Goal: Task Accomplishment & Management: Use online tool/utility

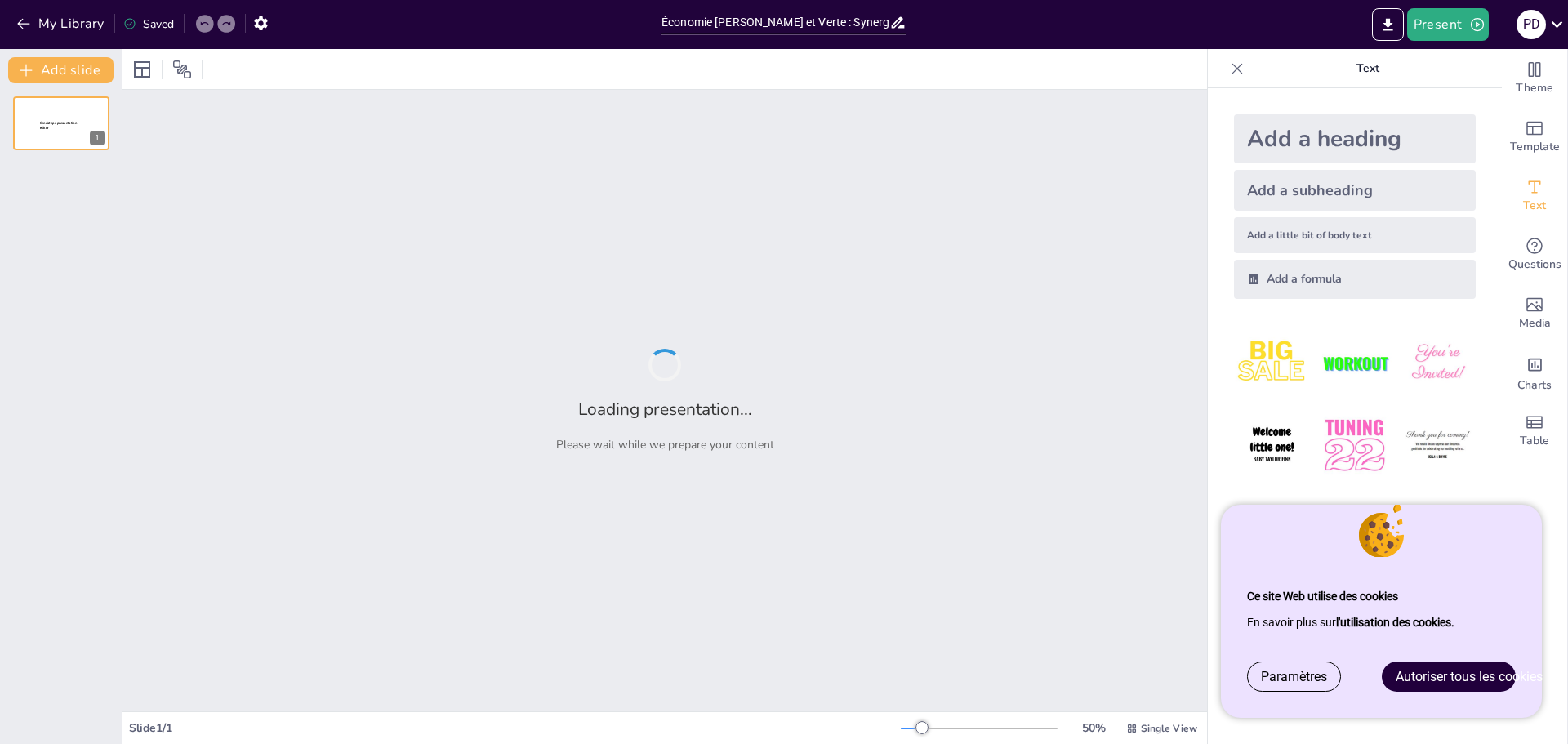
type input "Économie [PERSON_NAME] et Verte : Synergies et Perspectives pour la Transition …"
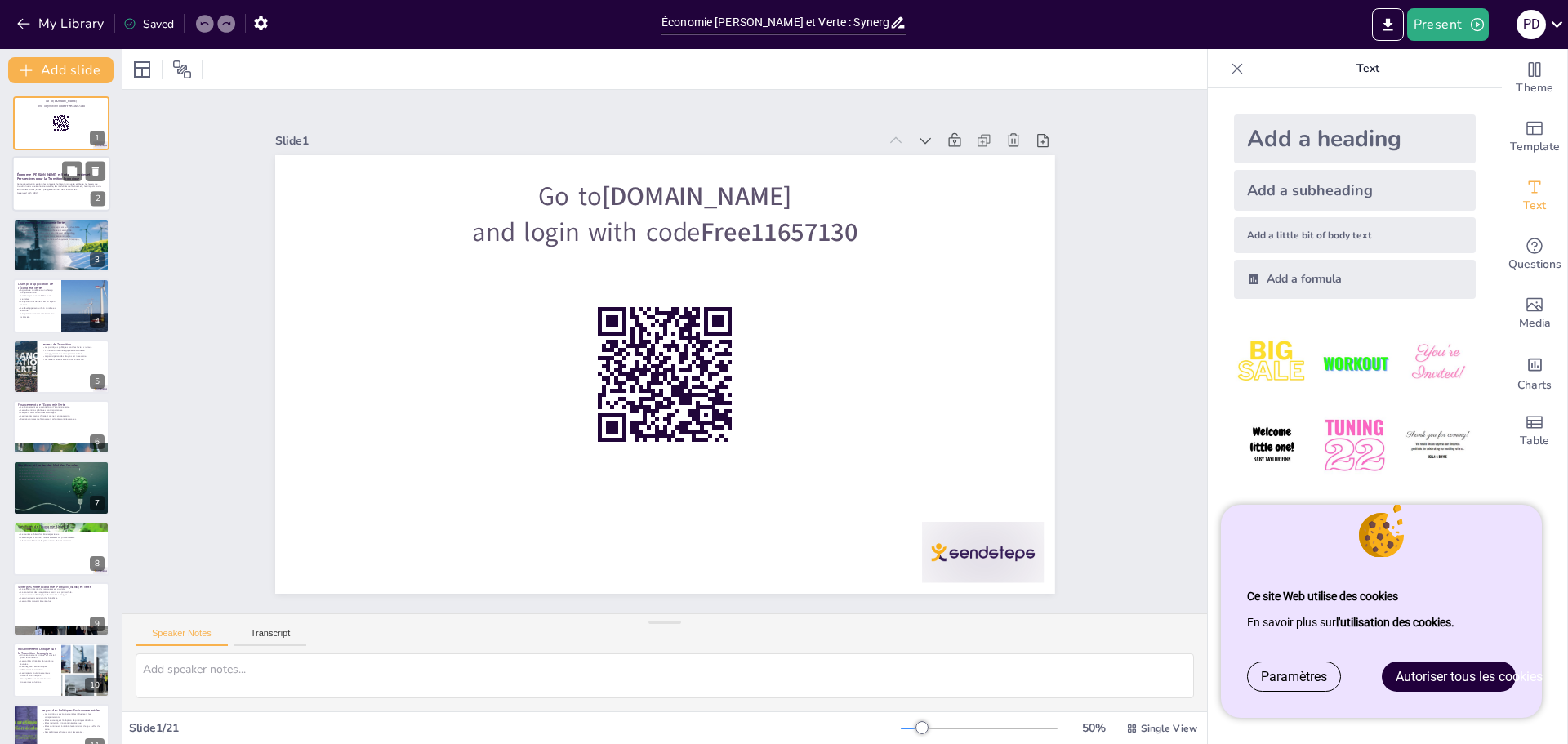
click at [53, 203] on div at bounding box center [61, 185] width 98 height 56
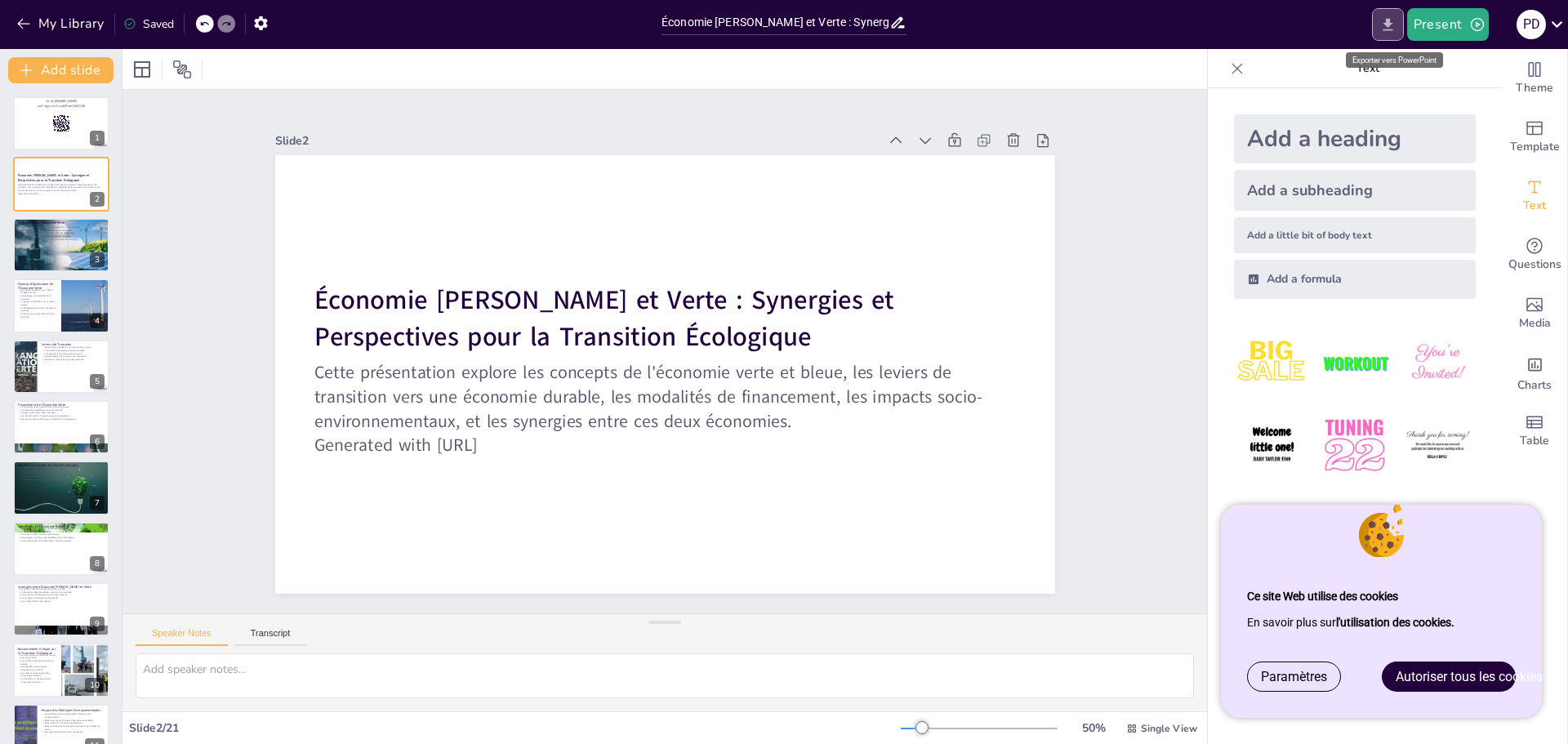
click at [1392, 25] on icon "Export to PowerPoint" at bounding box center [1387, 24] width 17 height 17
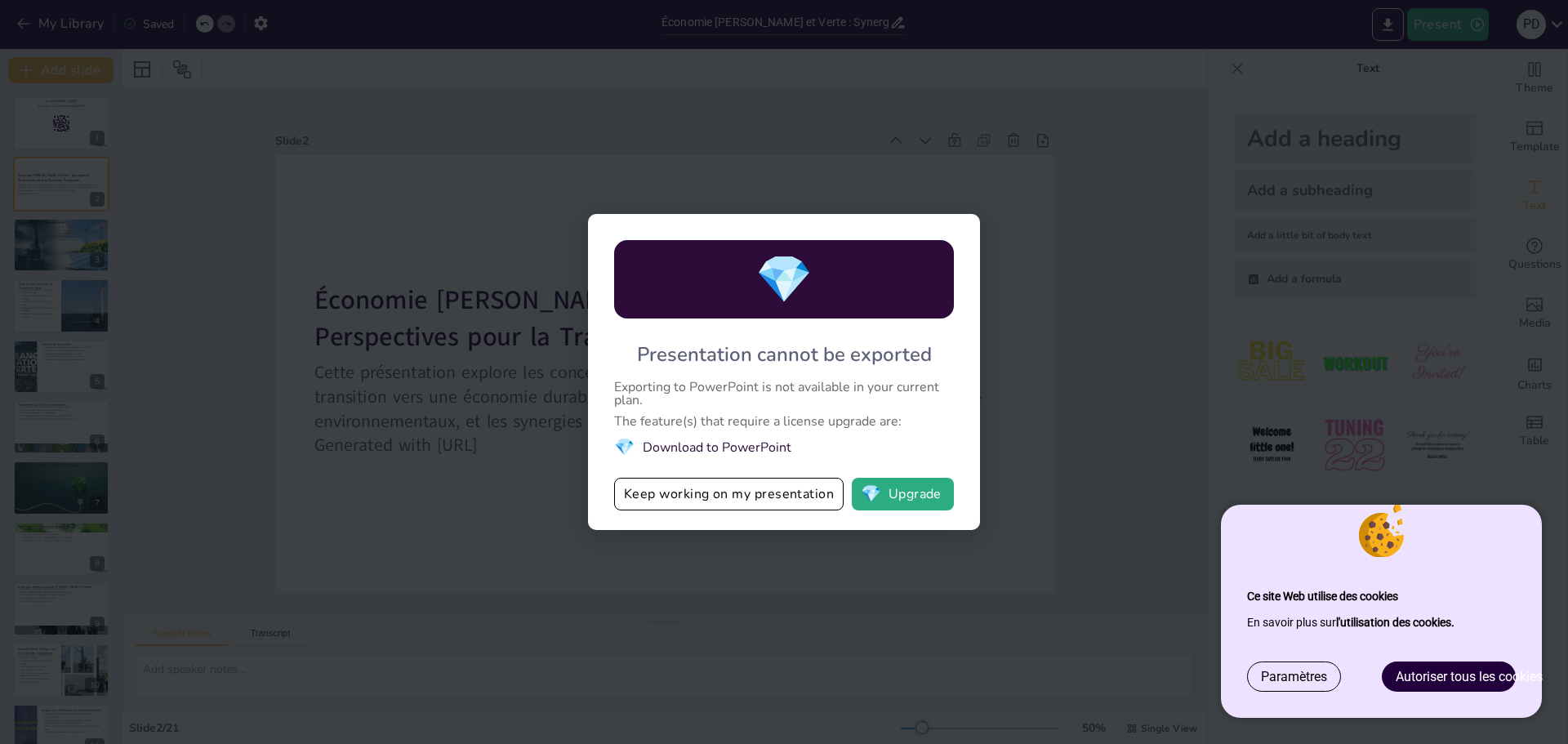
drag, startPoint x: 1289, startPoint y: 678, endPoint x: 1309, endPoint y: 682, distance: 20.4
click at [1295, 681] on font "Paramètres" at bounding box center [1294, 677] width 66 height 16
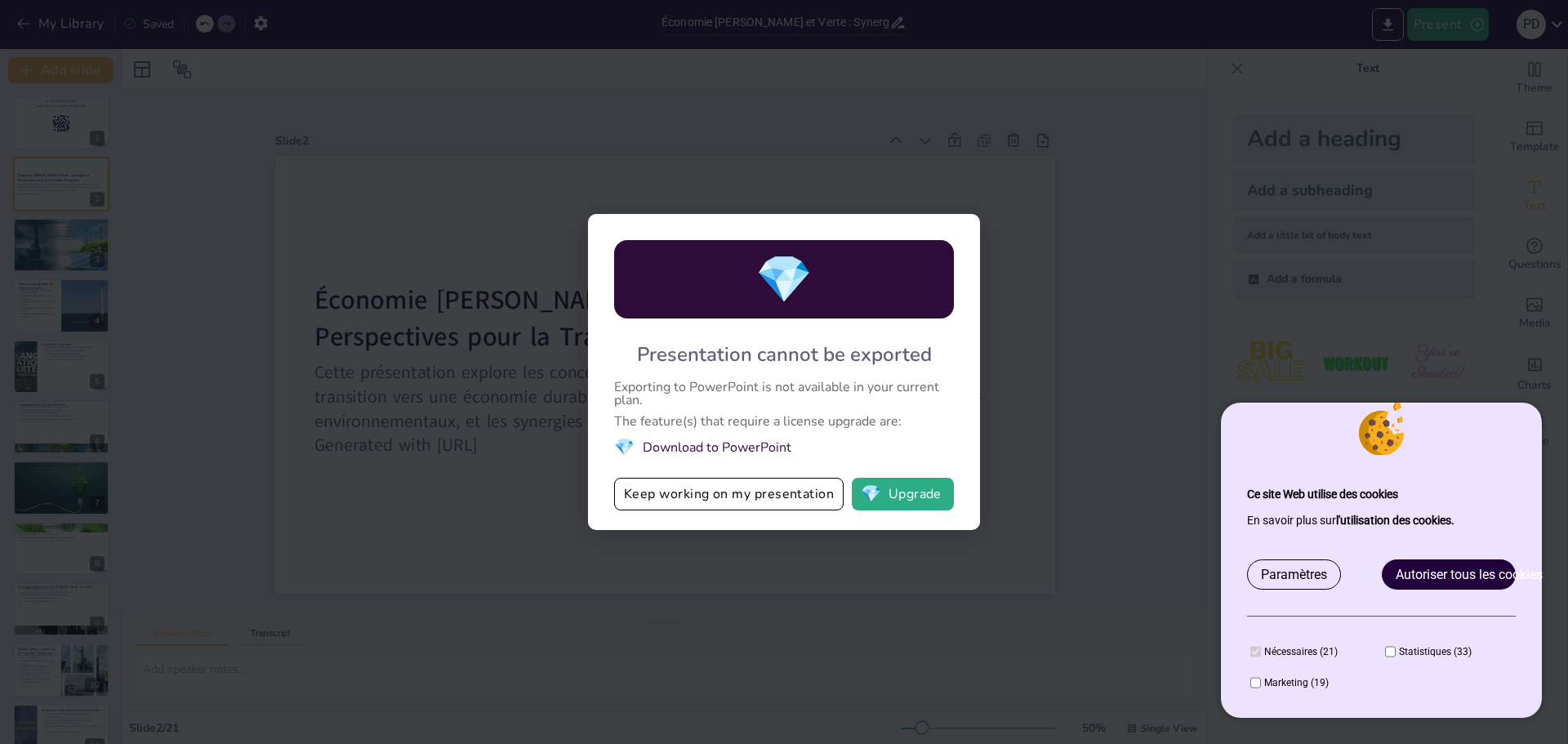
click at [766, 448] on li "💎 Download to PowerPoint" at bounding box center [784, 447] width 339 height 22
click at [832, 290] on div "💎" at bounding box center [784, 280] width 339 height 79
click at [916, 492] on button "💎 Upgrade" at bounding box center [902, 494] width 102 height 33
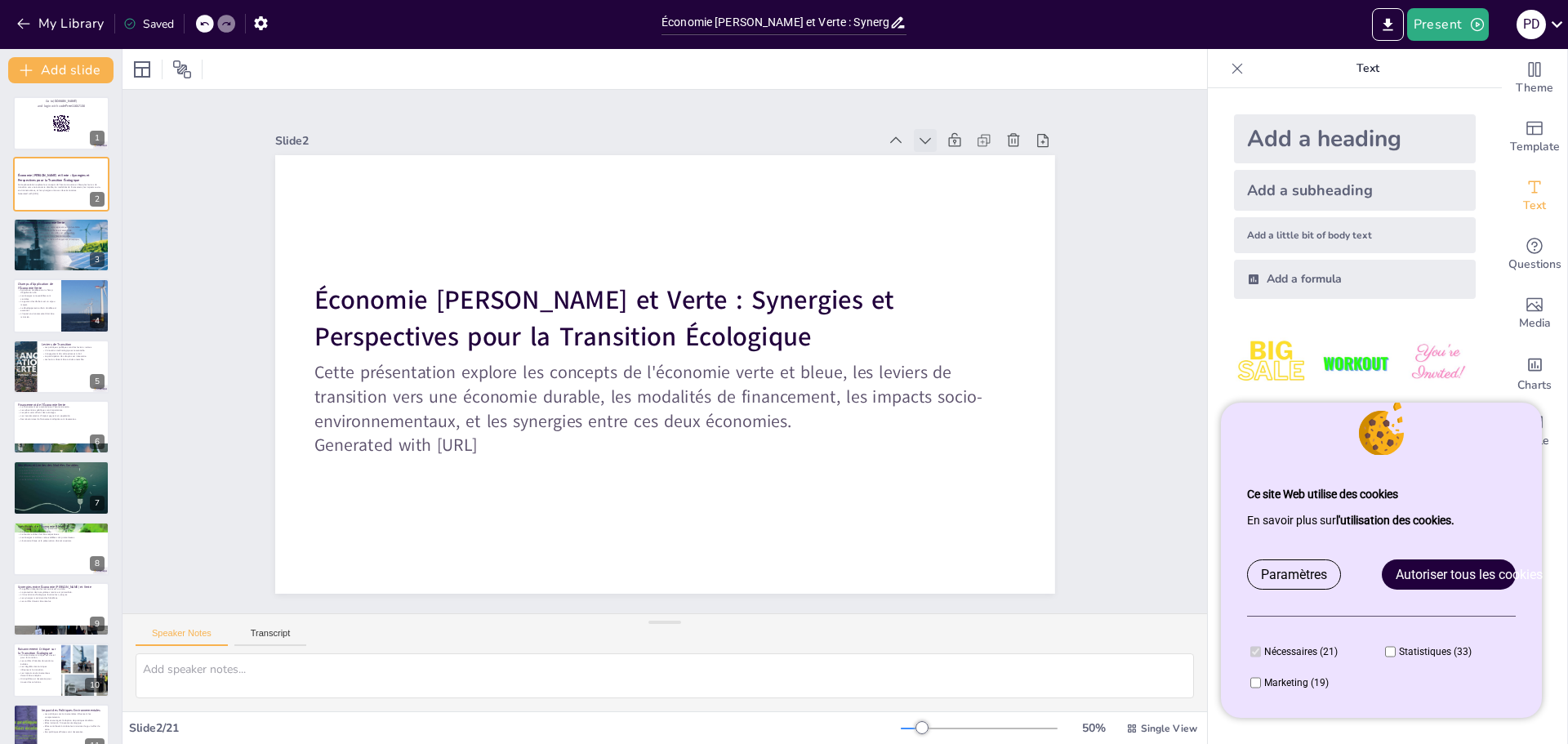
click at [933, 157] on div at bounding box center [945, 169] width 25 height 25
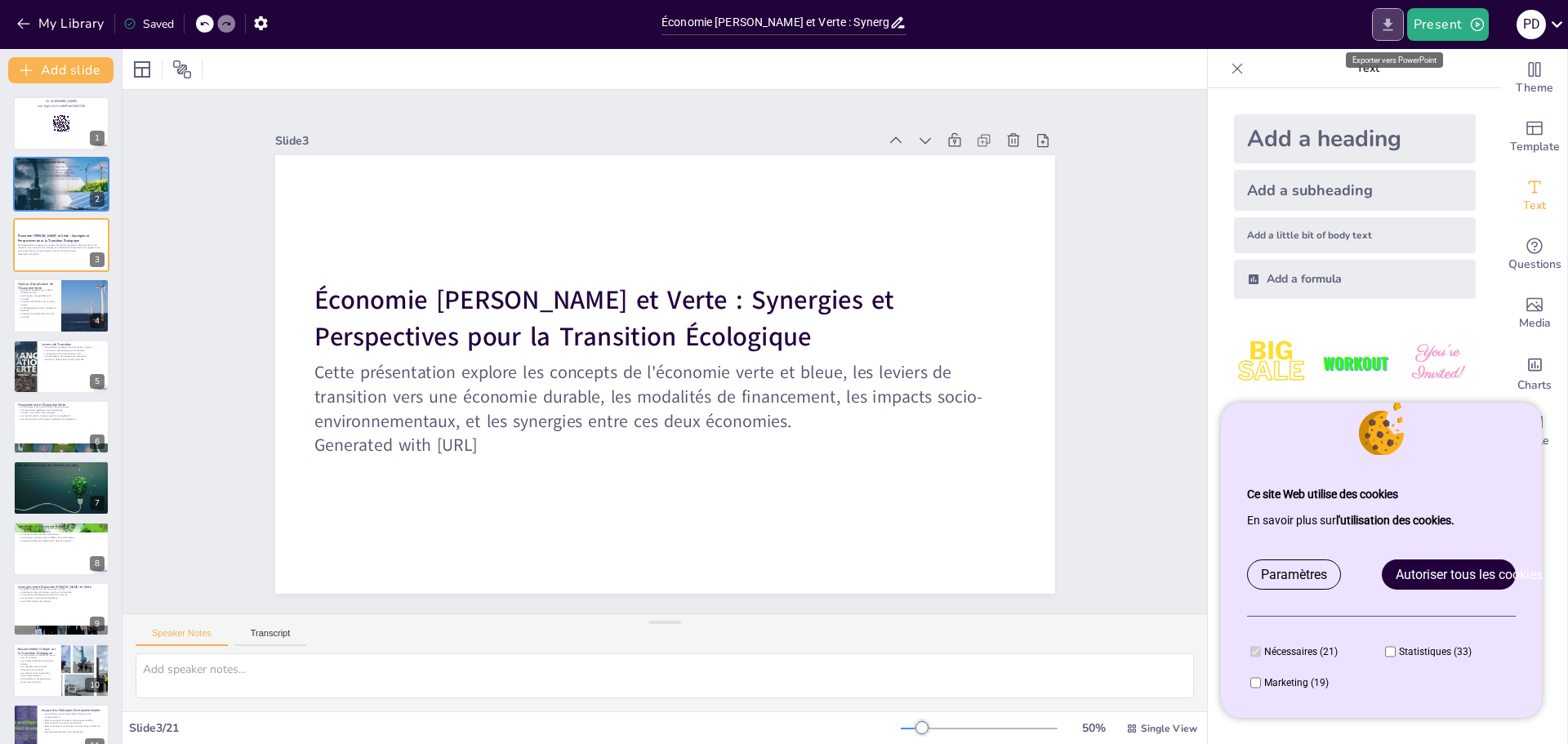
click at [1383, 27] on icon "Export to PowerPoint" at bounding box center [1387, 24] width 17 height 17
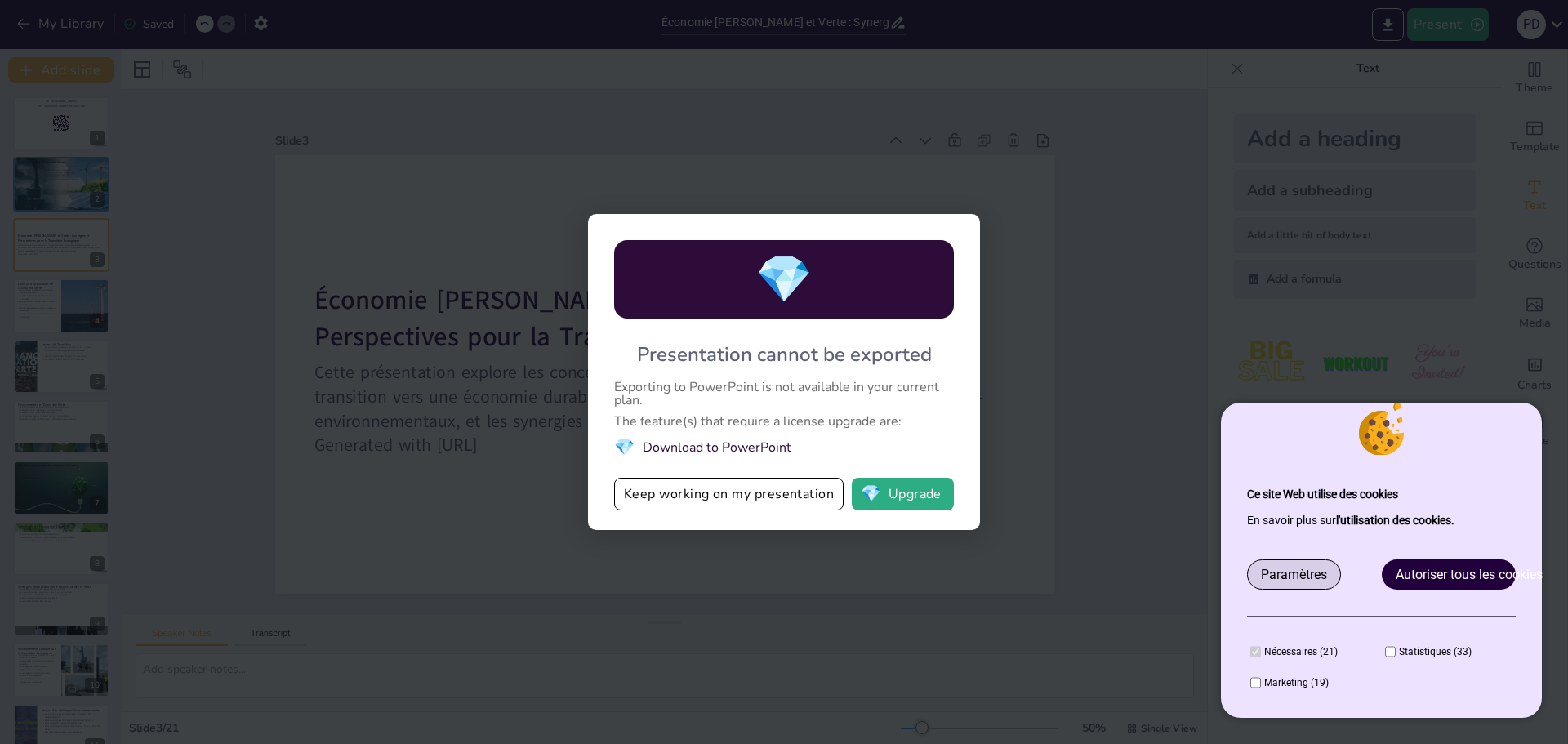
click at [1283, 569] on font "Paramètres" at bounding box center [1294, 575] width 66 height 16
click at [1283, 577] on font "Paramètres" at bounding box center [1294, 575] width 66 height 16
click at [914, 495] on button "💎 Upgrade" at bounding box center [902, 494] width 102 height 33
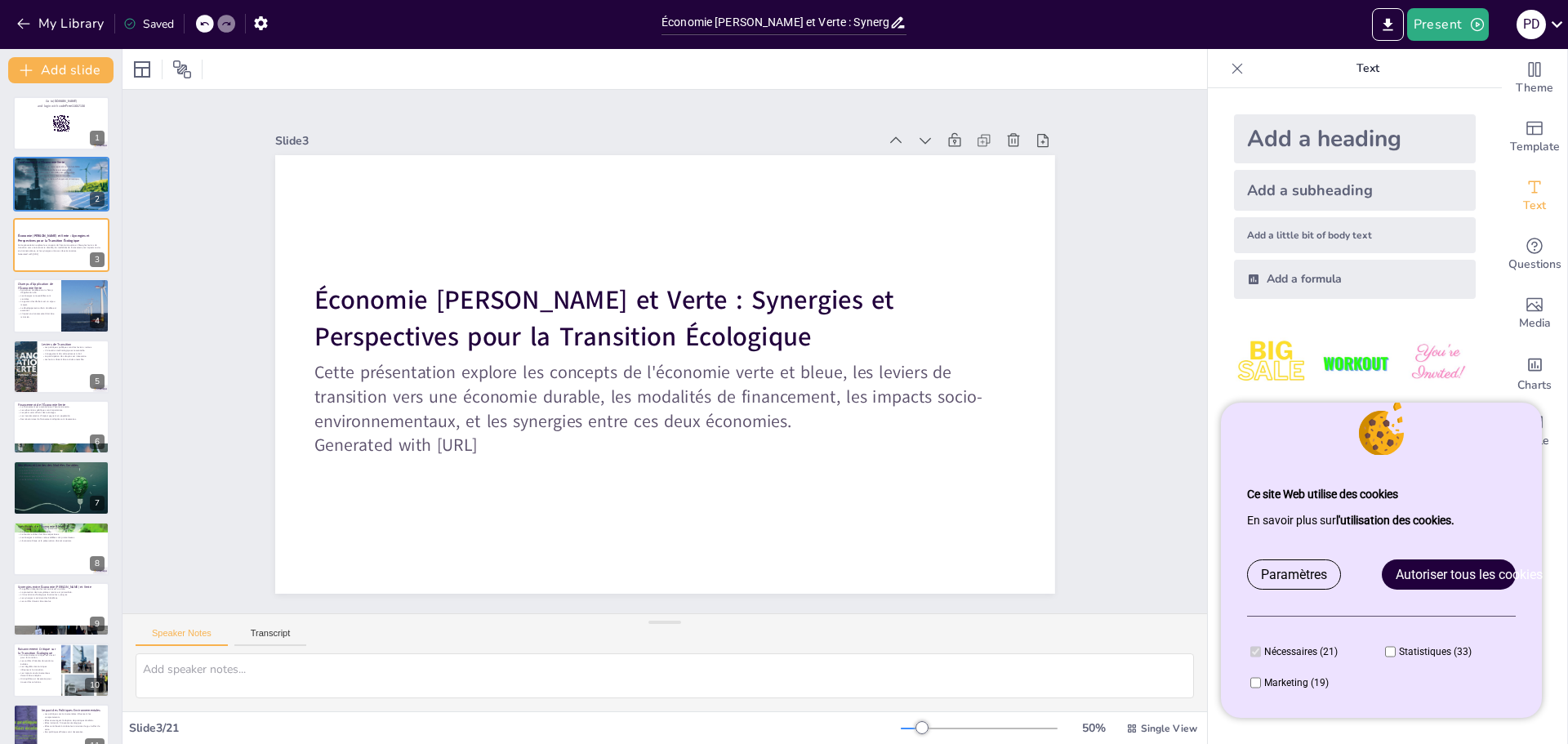
checkbox input "true"
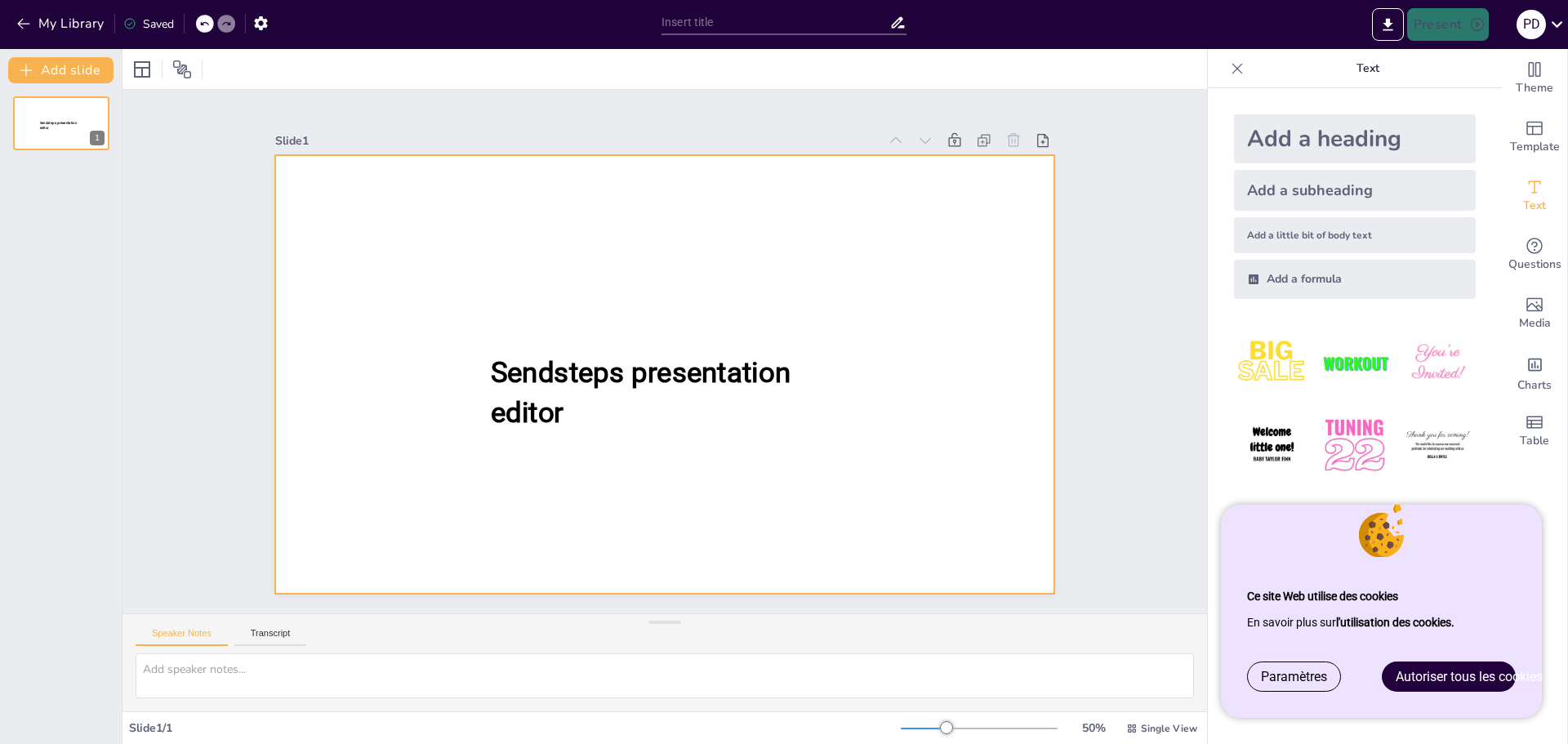
type input "Économie [PERSON_NAME] et Verte : Synergies et Perspectives pour la Transition …"
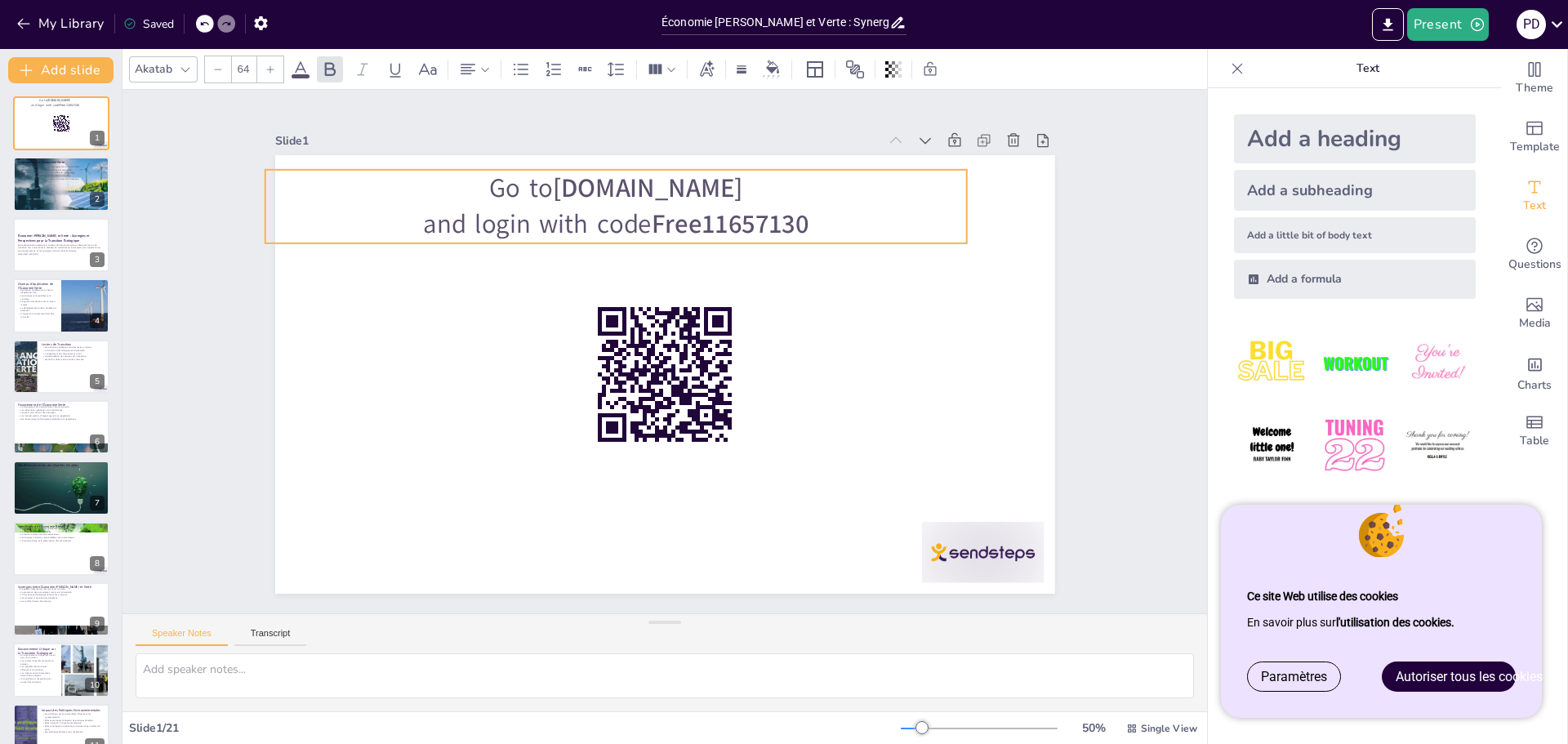
drag, startPoint x: 865, startPoint y: 232, endPoint x: 815, endPoint y: 224, distance: 50.6
click at [815, 224] on p "and login with code Free11657130" at bounding box center [615, 225] width 702 height 37
drag, startPoint x: 801, startPoint y: 225, endPoint x: 819, endPoint y: 225, distance: 18.0
click at [819, 225] on p "and login with code Free11657130" at bounding box center [631, 225] width 702 height 37
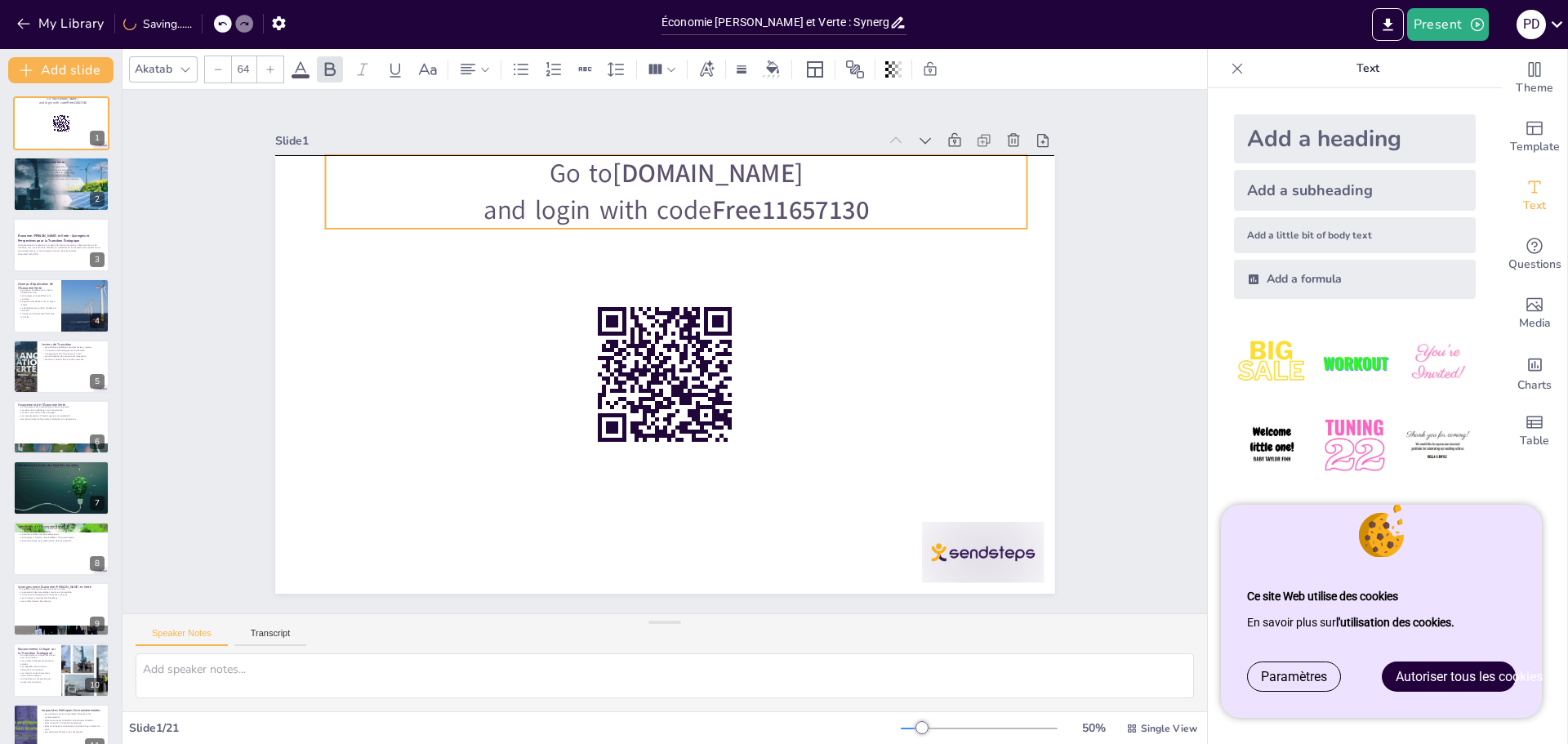
drag, startPoint x: 811, startPoint y: 214, endPoint x: 856, endPoint y: 205, distance: 45.9
click at [856, 205] on strong "Free11657130" at bounding box center [789, 209] width 157 height 35
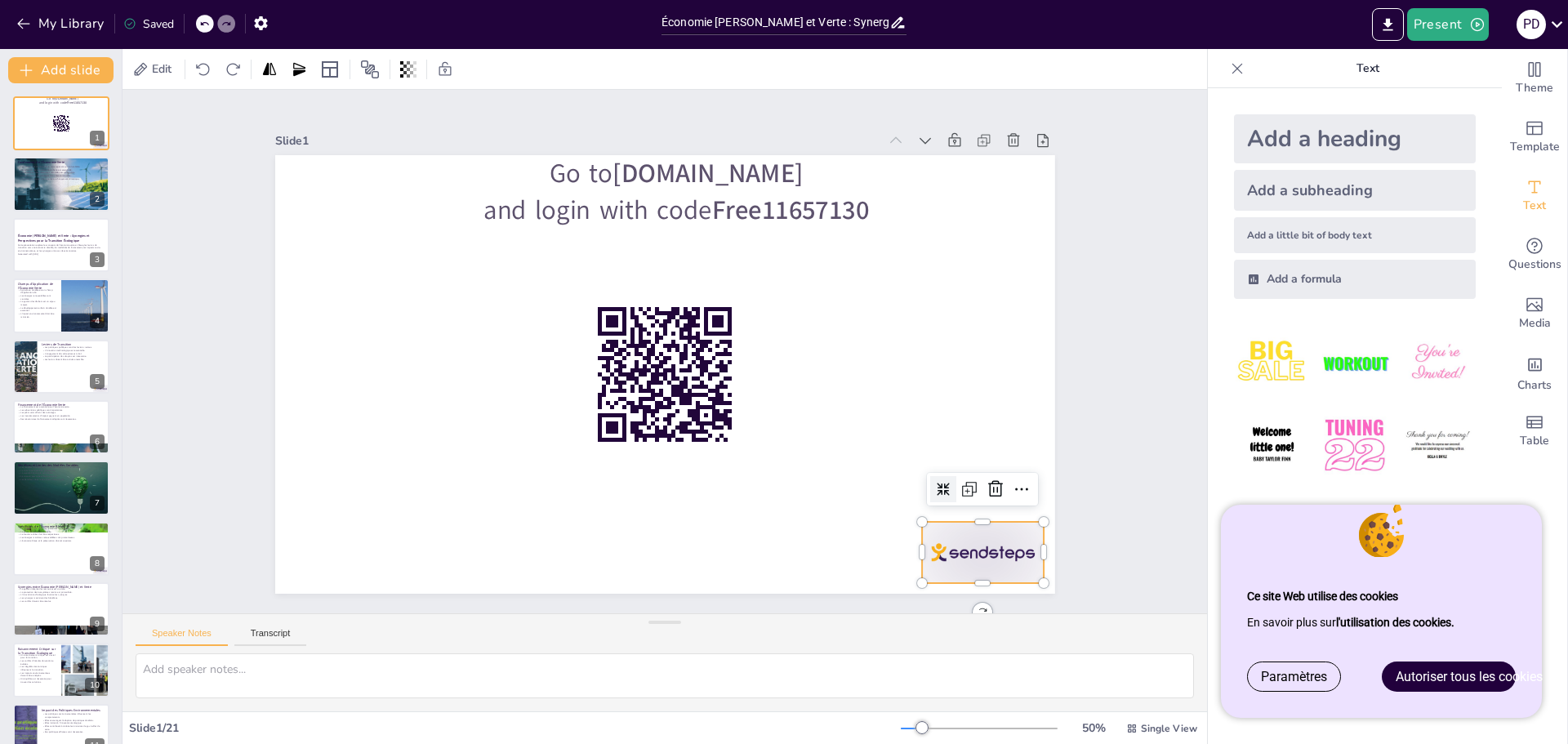
click at [950, 544] on div at bounding box center [983, 552] width 122 height 61
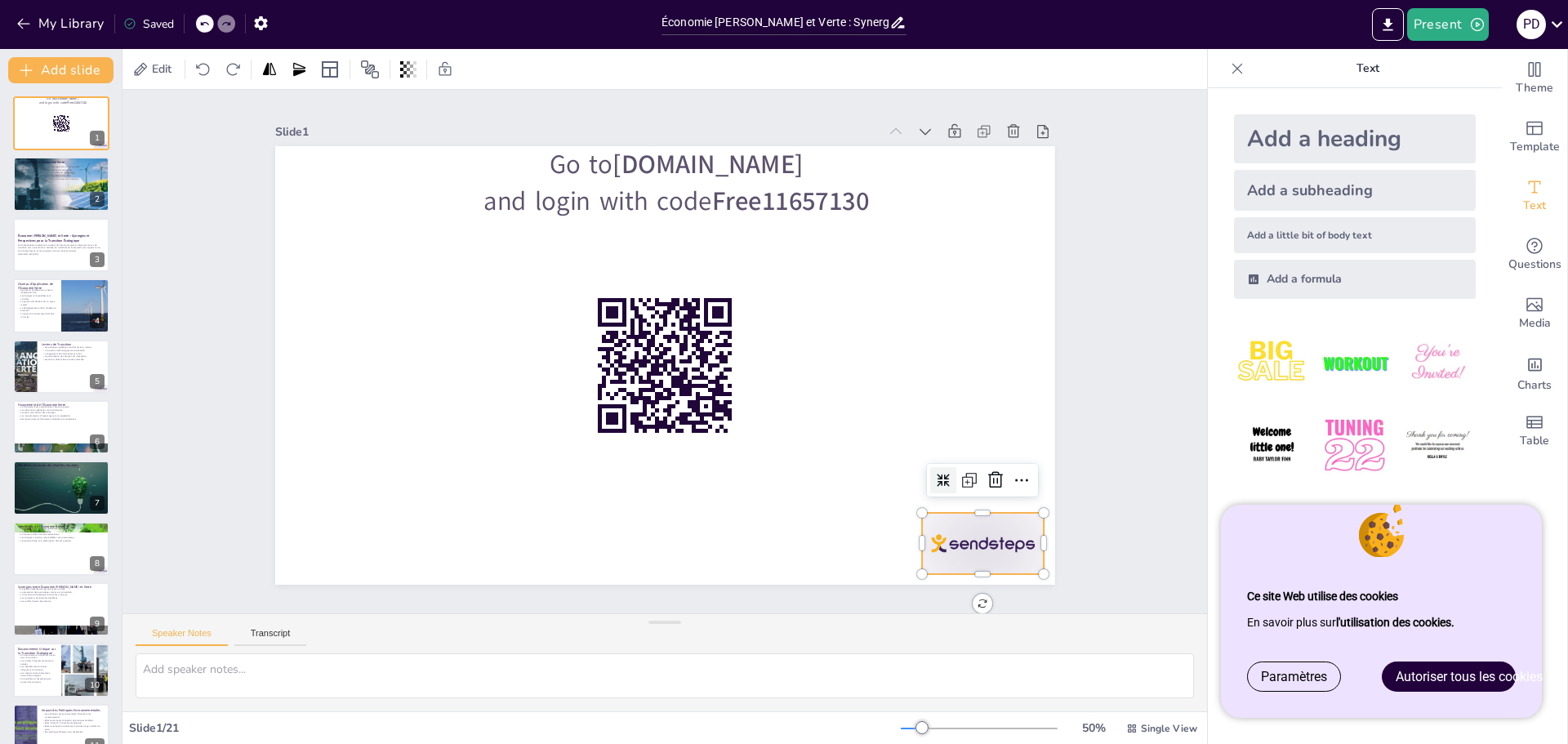
scroll to position [15, 0]
checkbox input "true"
click at [78, 176] on icon at bounding box center [71, 171] width 11 height 11
type textarea "La durabilité est un principe fondamental de l'économie verte. Elle vise à util…"
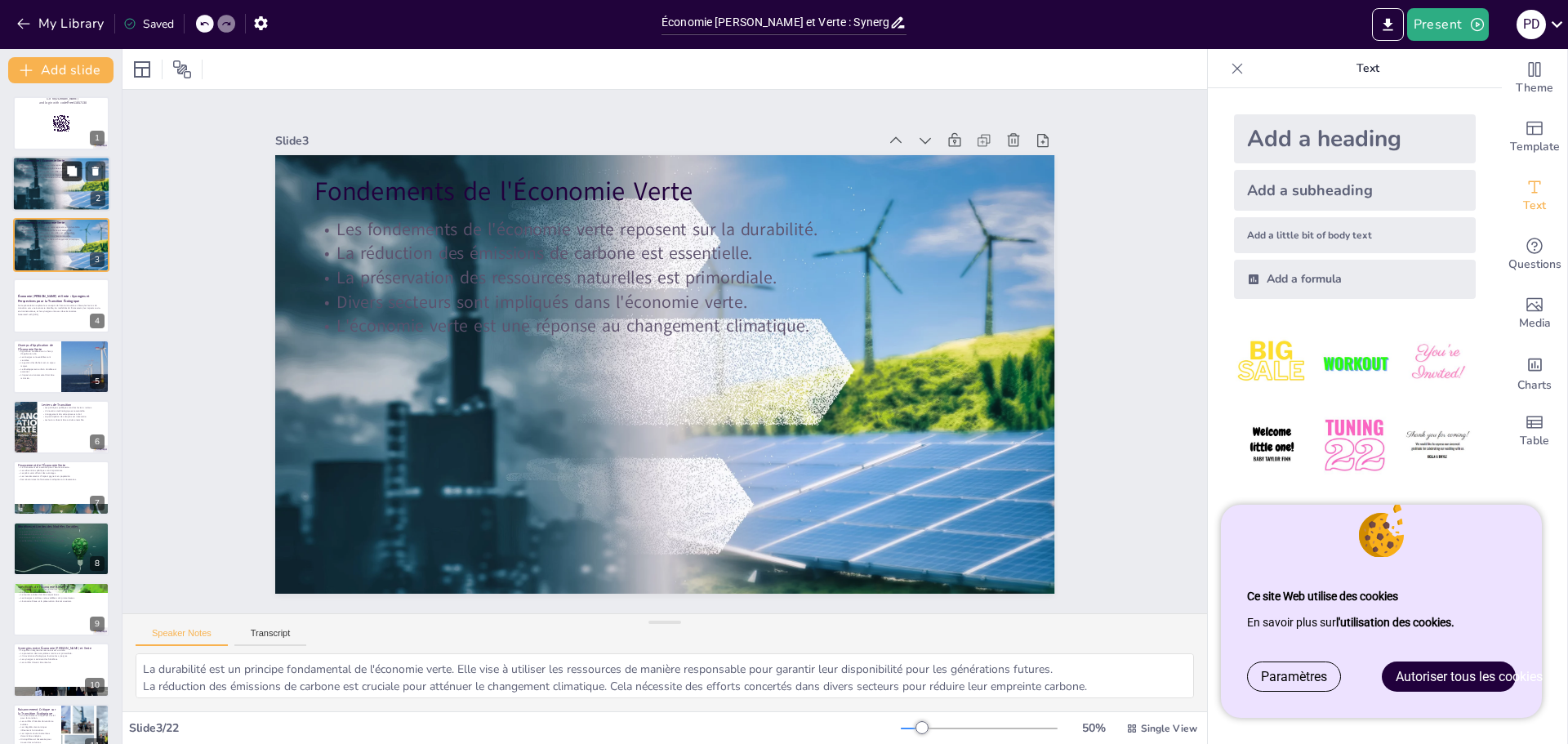
scroll to position [0, 0]
checkbox input "true"
click at [1320, 676] on span "Paramètres" at bounding box center [1294, 677] width 66 height 16
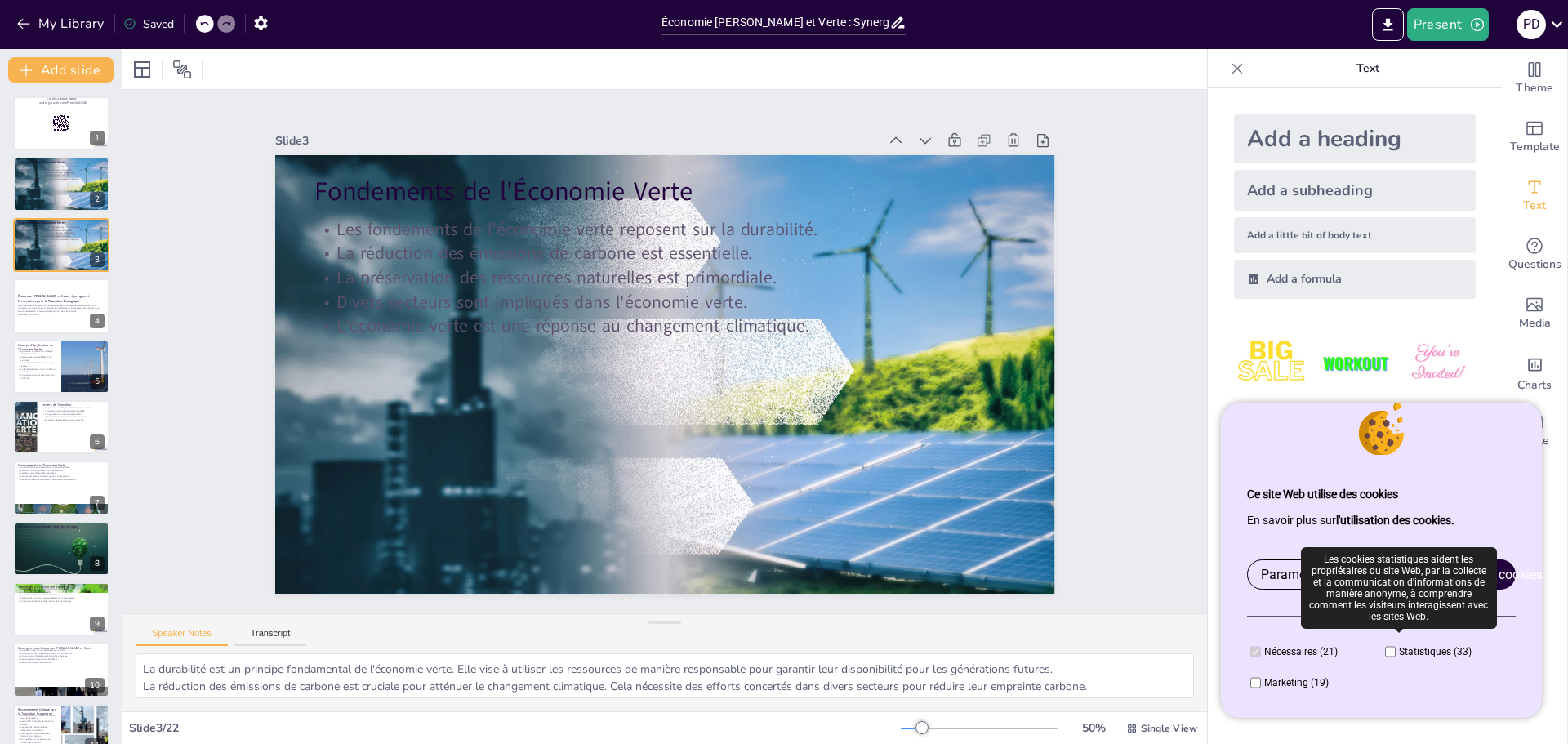
click at [1385, 654] on input "checkbox" at bounding box center [1390, 651] width 11 height 13
checkbox input "true"
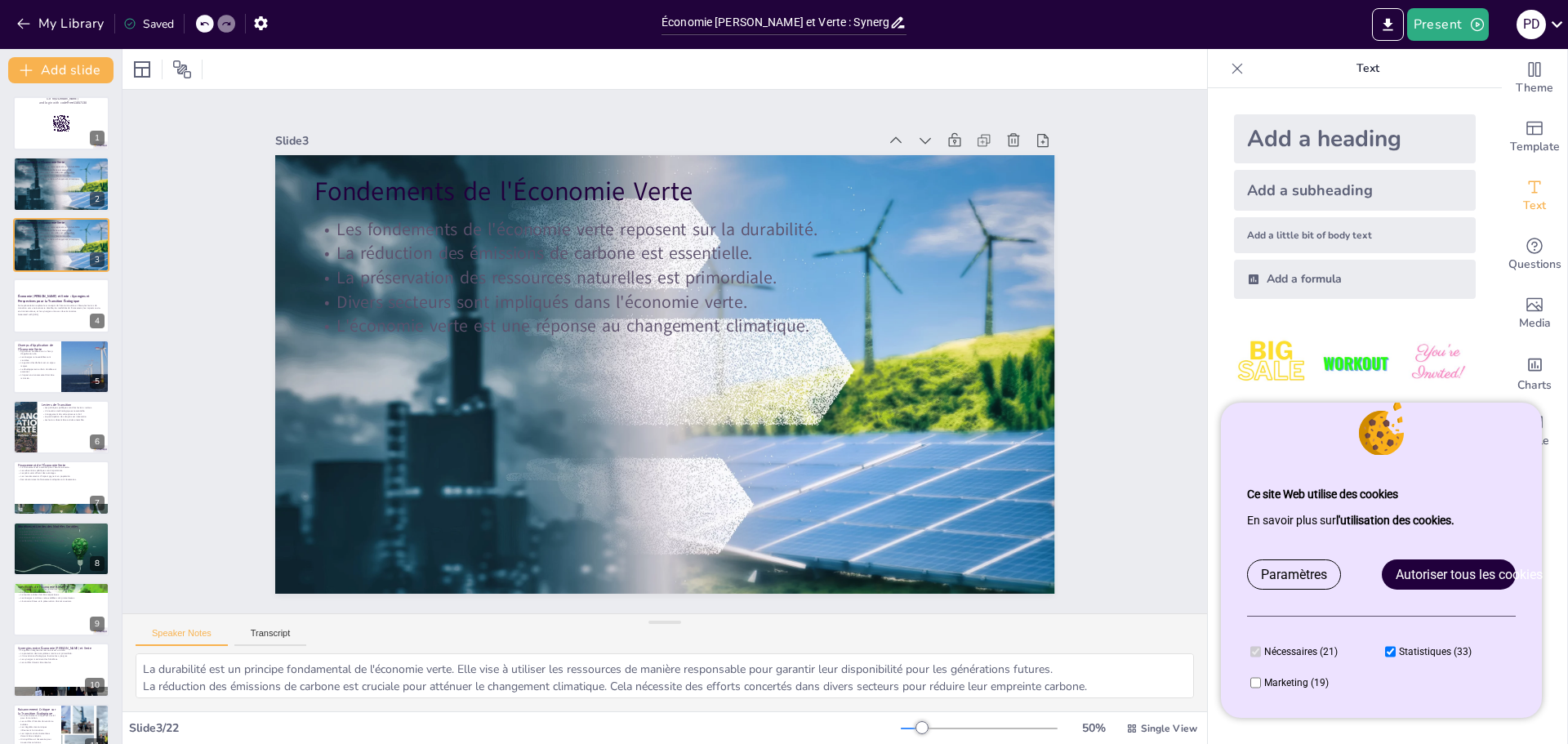
click at [1439, 680] on div "Nécessaires (21) Les cookies nécessaires contribuent à rendre un site Web utili…" at bounding box center [1380, 667] width 268 height 102
click at [1527, 245] on icon "Get real-time input from your audience" at bounding box center [1535, 246] width 20 height 20
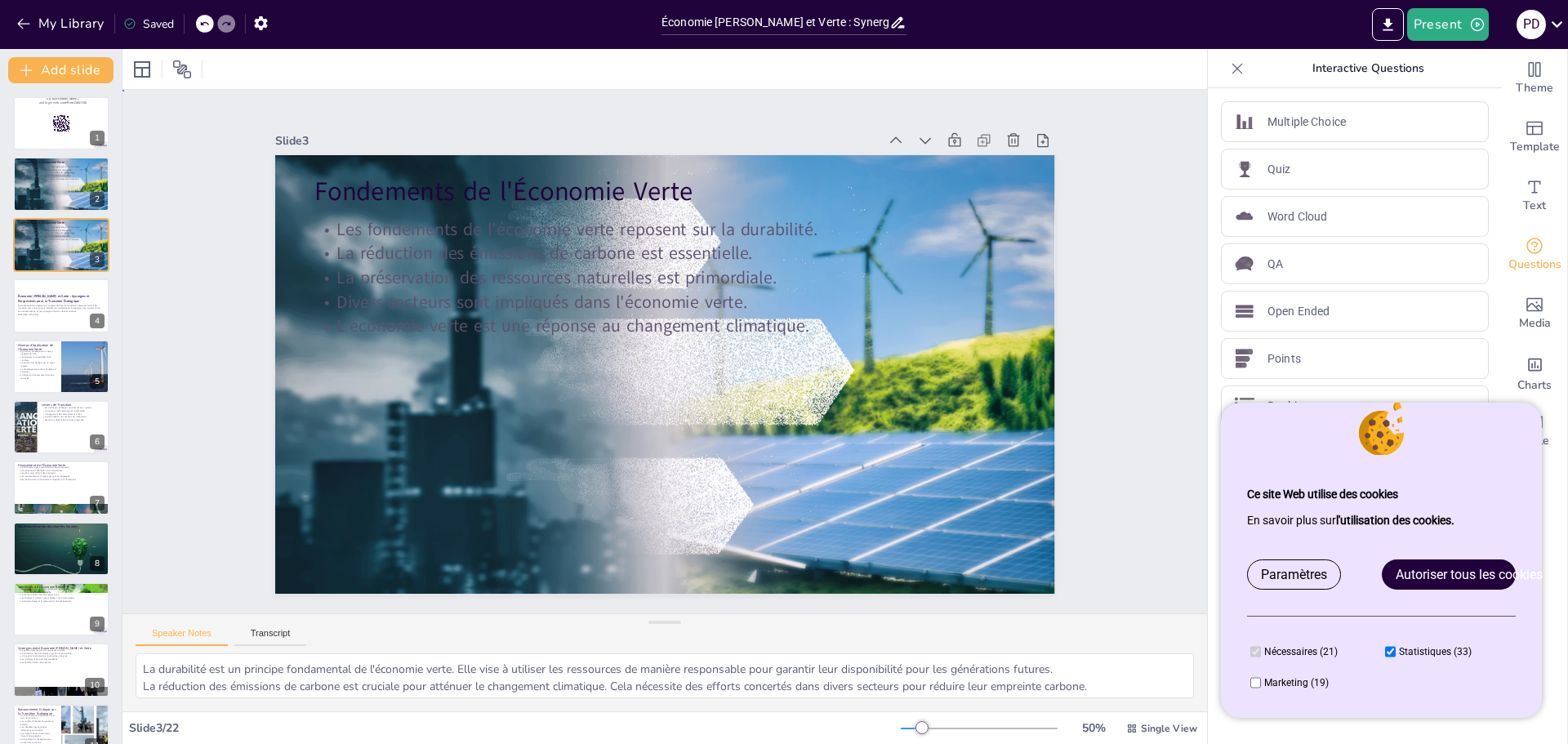
click at [689, 115] on div "Slide 1 Go to sendsteps.me and login with code Free11657130 Slide 2 Fondements …" at bounding box center [665, 352] width 780 height 484
click at [917, 137] on icon at bounding box center [925, 141] width 16 height 16
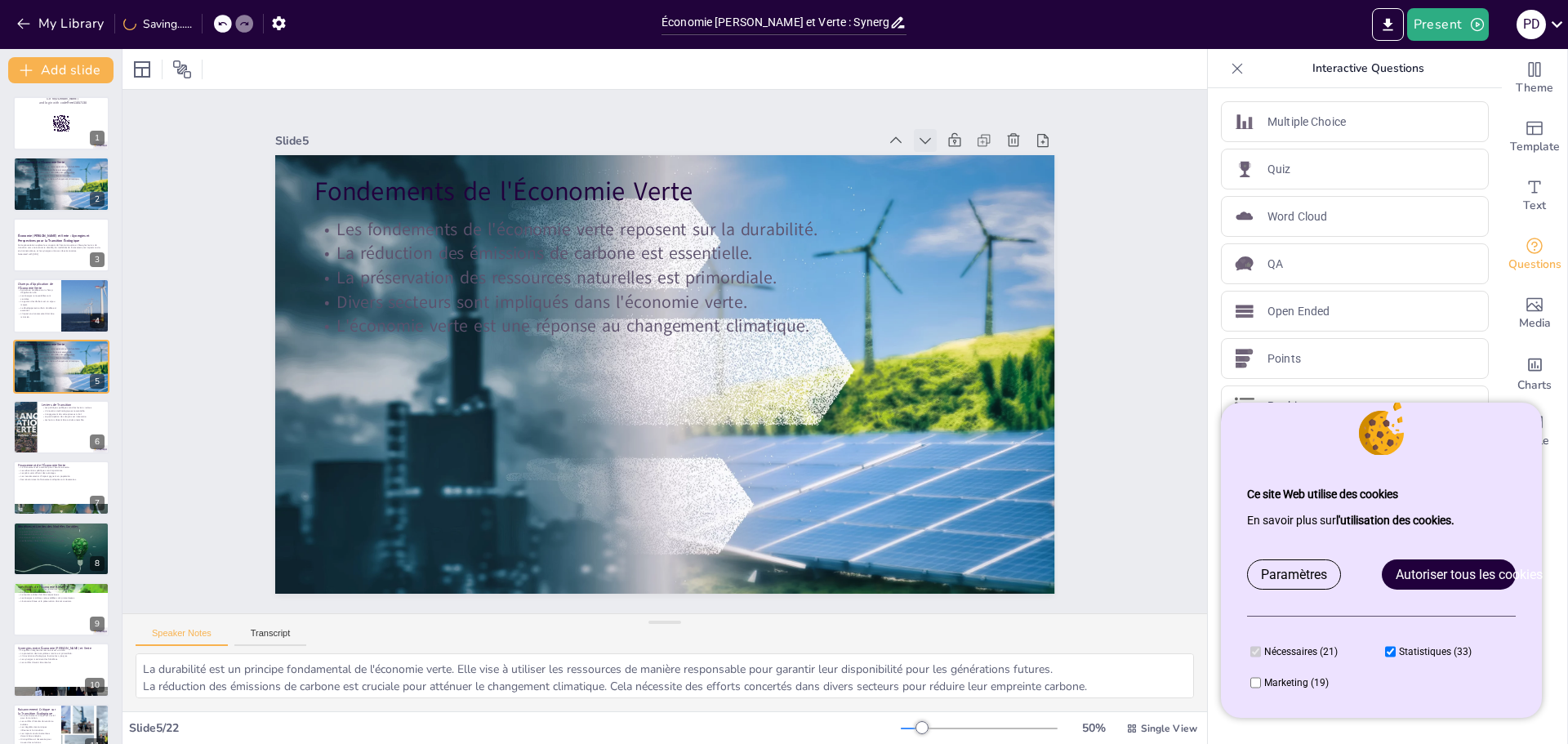
click at [917, 137] on icon at bounding box center [925, 141] width 16 height 16
checkbox input "true"
click at [33, 257] on div at bounding box center [61, 246] width 98 height 56
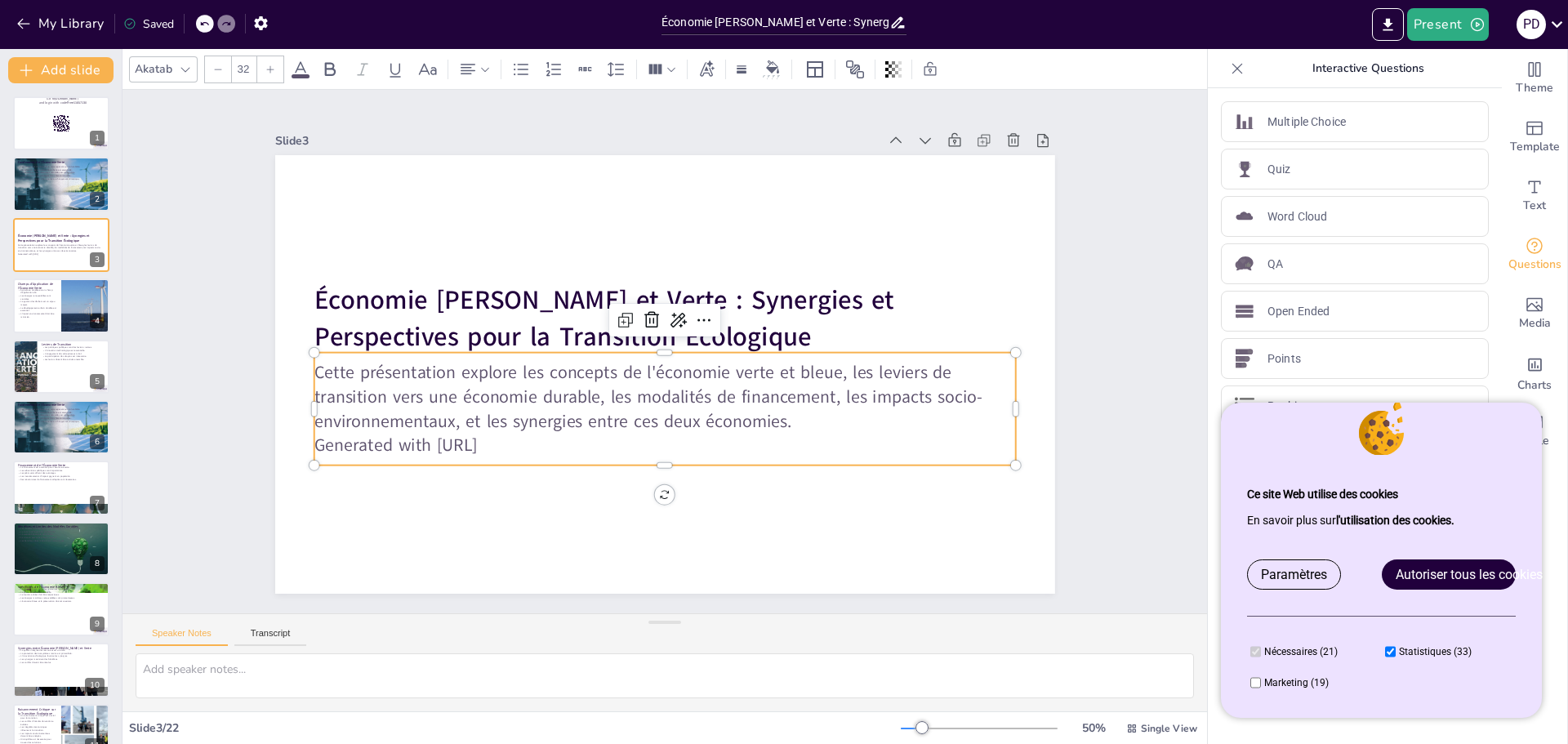
click at [501, 433] on p "Generated with [URL]" at bounding box center [664, 445] width 702 height 25
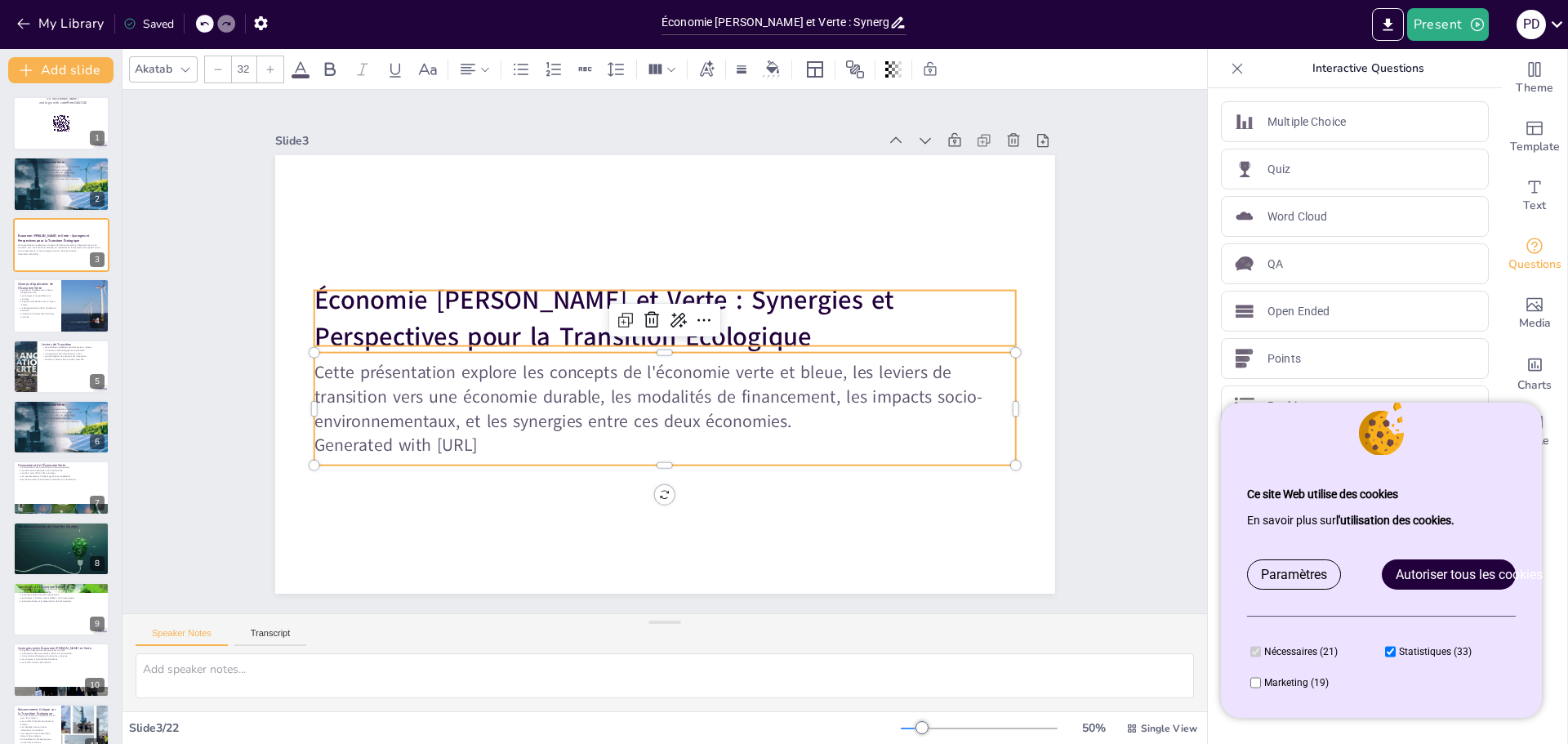
checkbox input "true"
type input "--"
checkbox input "true"
type input "48"
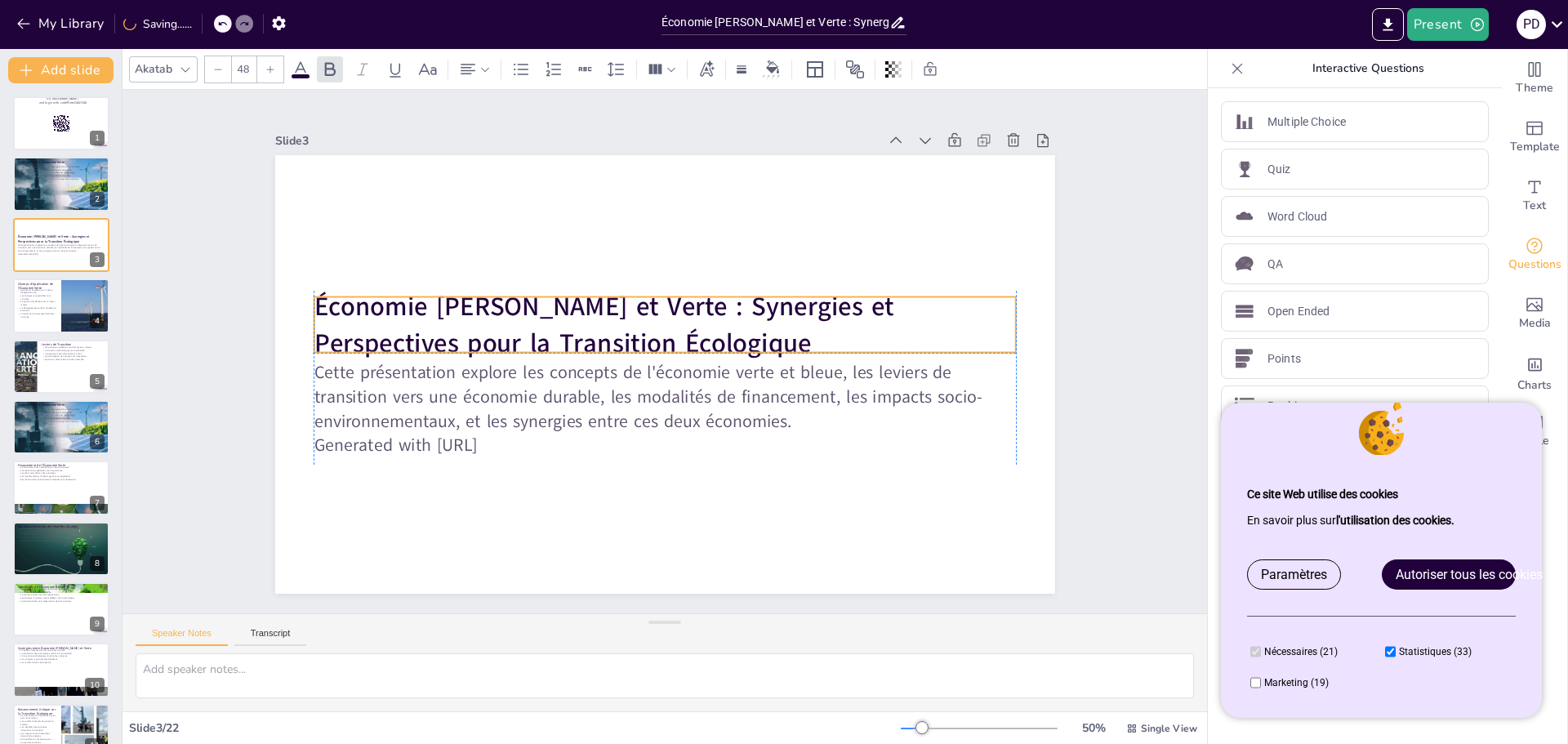
click at [520, 326] on strong "Économie [PERSON_NAME] et Verte : Synergies et Perspectives pour la Transition …" at bounding box center [603, 326] width 580 height 72
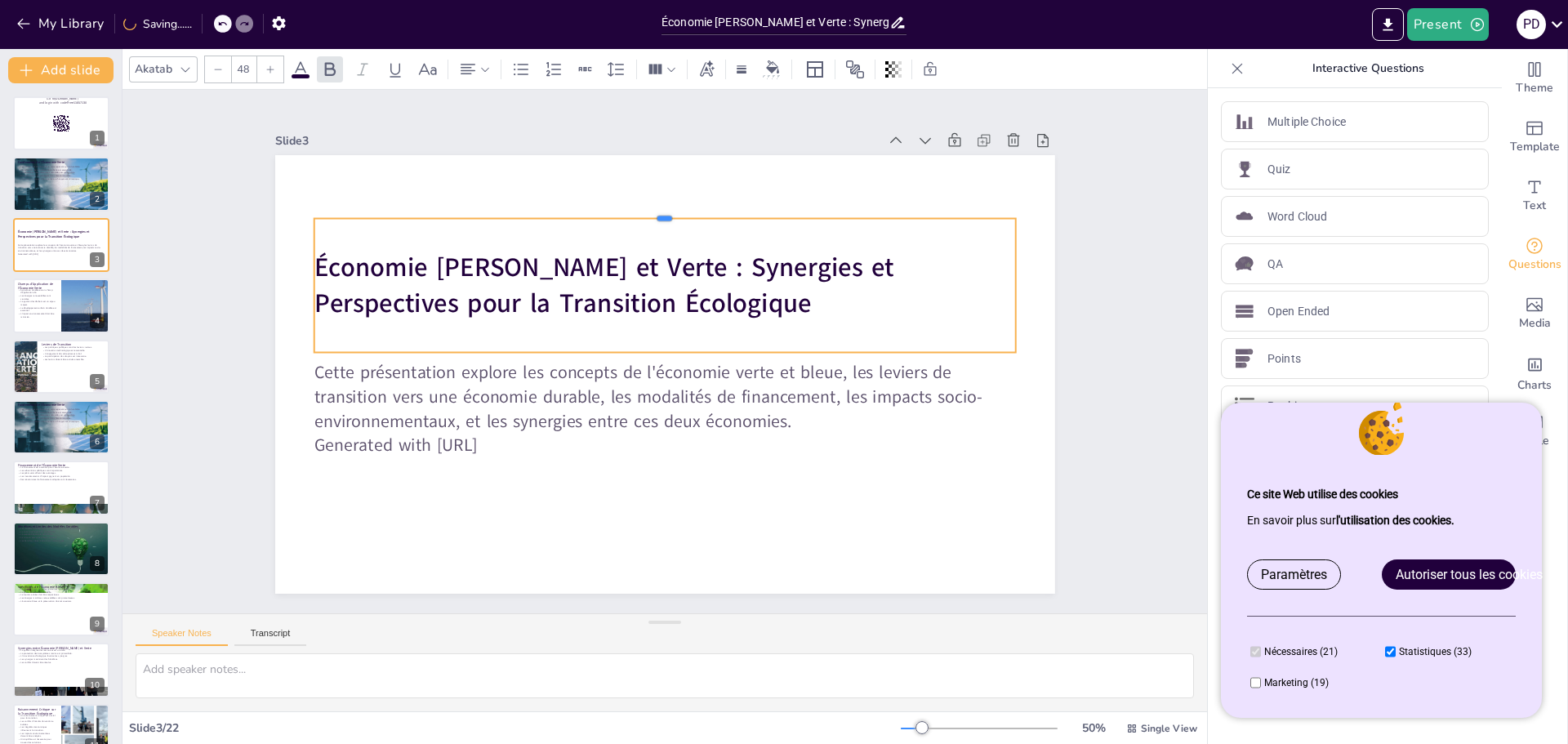
drag, startPoint x: 524, startPoint y: 290, endPoint x: 530, endPoint y: 211, distance: 79.2
click at [530, 211] on div at bounding box center [664, 212] width 702 height 13
click at [604, 267] on strong "Économie [PERSON_NAME] et Verte : Synergies et Perspectives pour la Transition …" at bounding box center [603, 286] width 580 height 72
click at [490, 65] on div at bounding box center [474, 69] width 39 height 26
click at [501, 123] on icon at bounding box center [507, 125] width 20 height 20
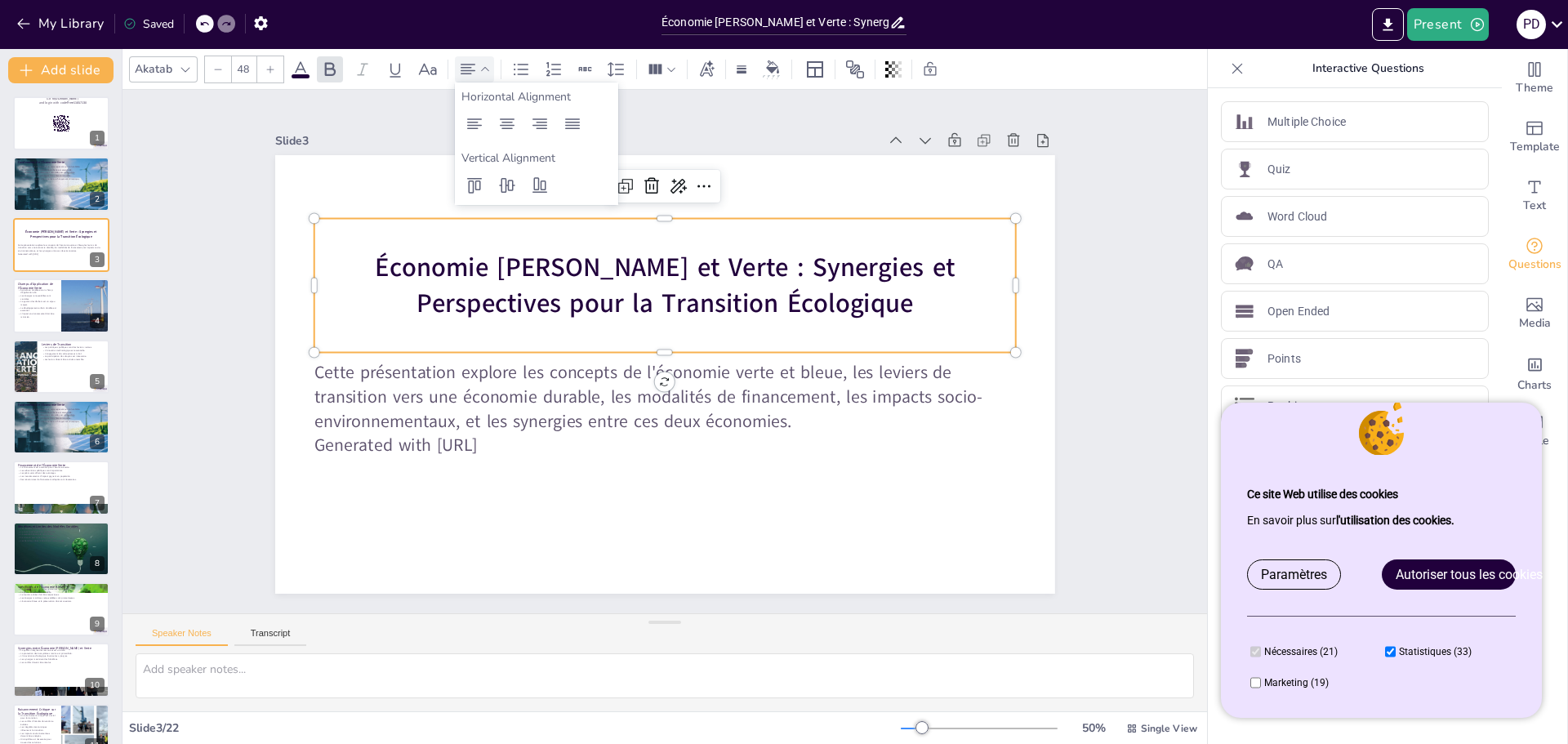
click at [612, 268] on strong "Économie [PERSON_NAME] et Verte : Synergies et Perspectives pour la Transition …" at bounding box center [665, 286] width 580 height 72
click at [615, 262] on strong "Économie [PERSON_NAME] et Verte : Synergies et Perspectives pour la Transition …" at bounding box center [665, 286] width 580 height 72
drag, startPoint x: 615, startPoint y: 262, endPoint x: 605, endPoint y: 267, distance: 11.2
click at [605, 267] on strong "Économie [PERSON_NAME] et Verte : Synergies et Perspectives pour la Transition …" at bounding box center [665, 286] width 580 height 72
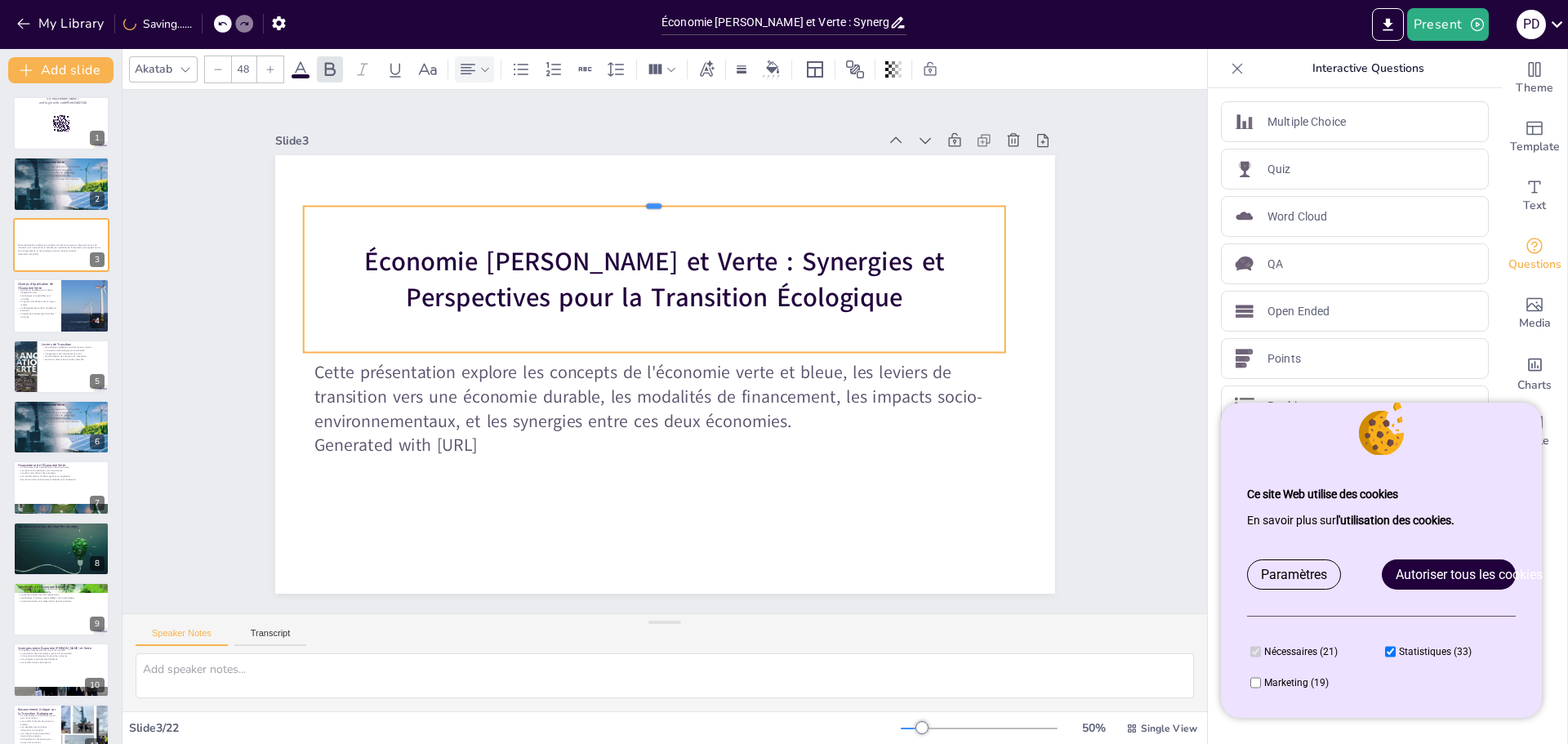
drag, startPoint x: 627, startPoint y: 212, endPoint x: 640, endPoint y: 200, distance: 17.7
click at [640, 200] on div at bounding box center [654, 200] width 702 height 13
checkbox input "true"
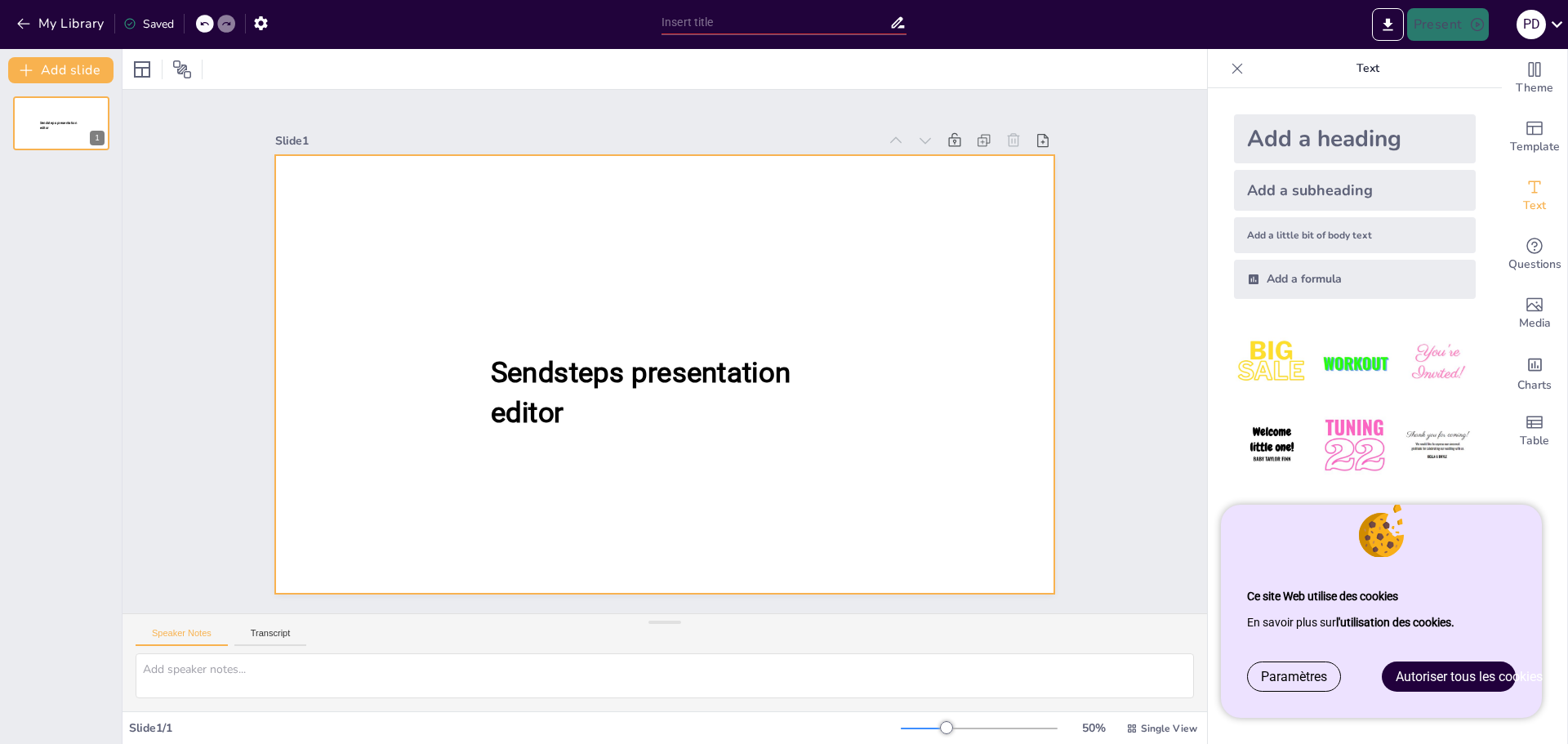
type input "Économie [PERSON_NAME] et Verte : Synergies et Perspectives pour la Transition …"
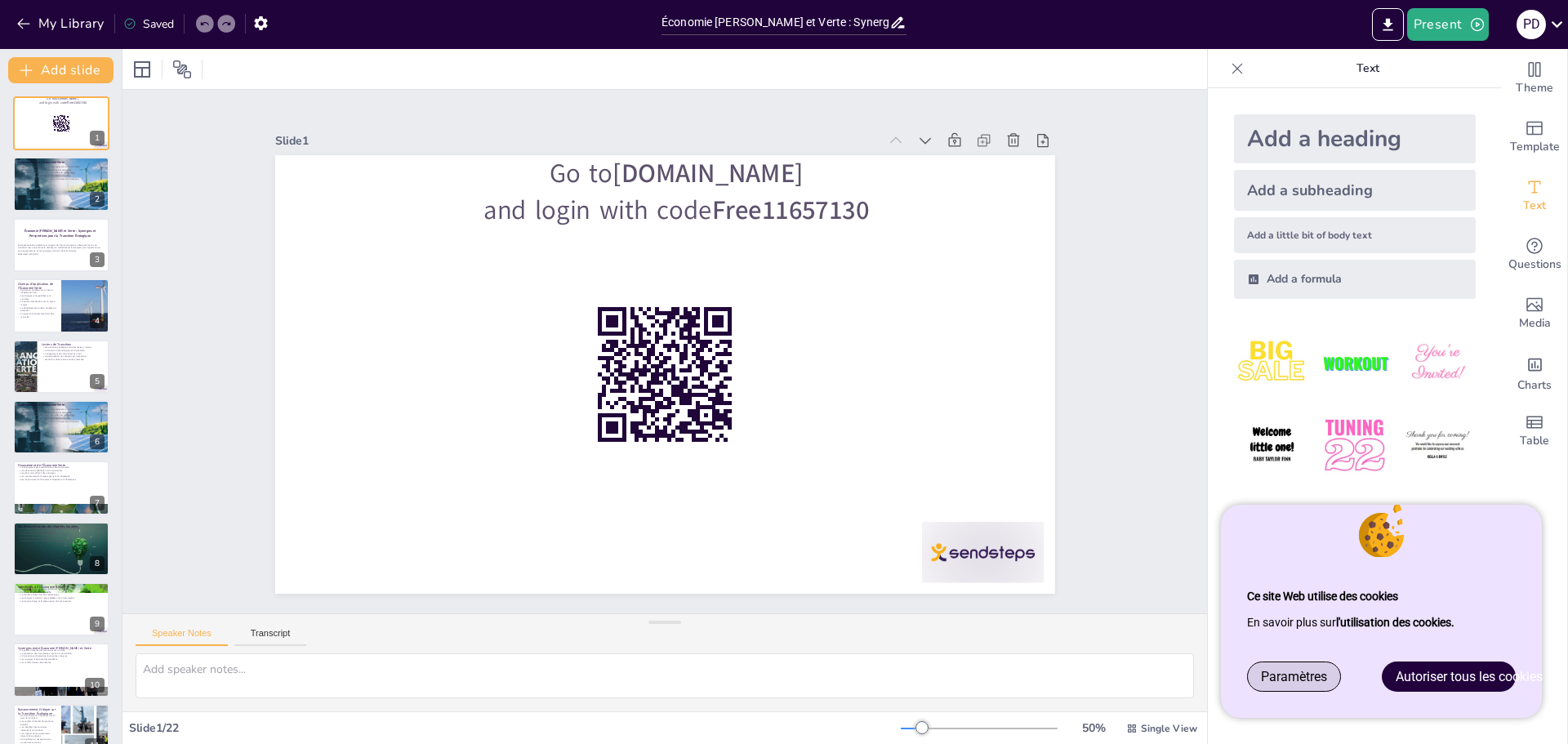
click at [1316, 681] on font "Paramètres" at bounding box center [1294, 677] width 66 height 16
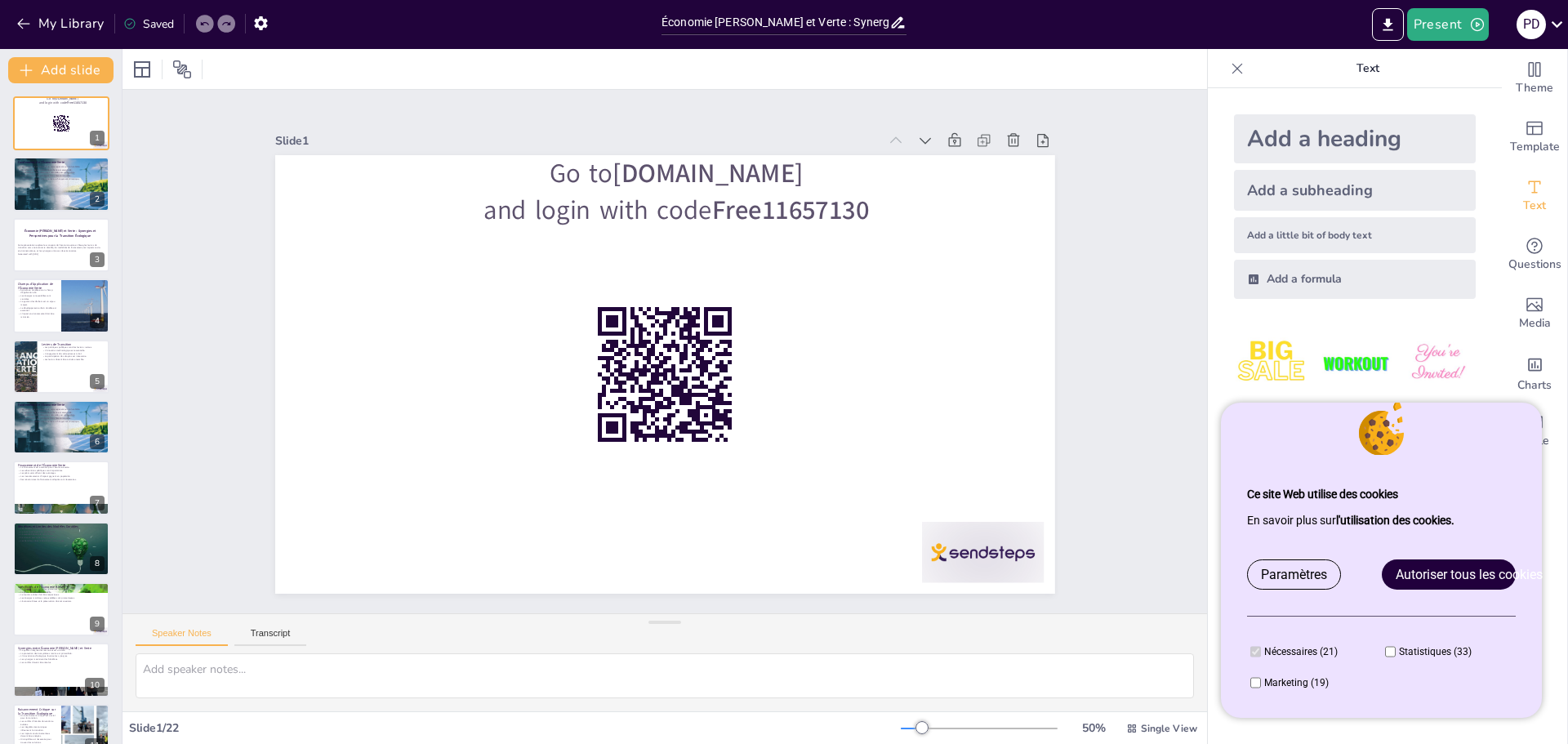
click at [1469, 581] on font "Autoriser tous les cookies" at bounding box center [1468, 575] width 147 height 16
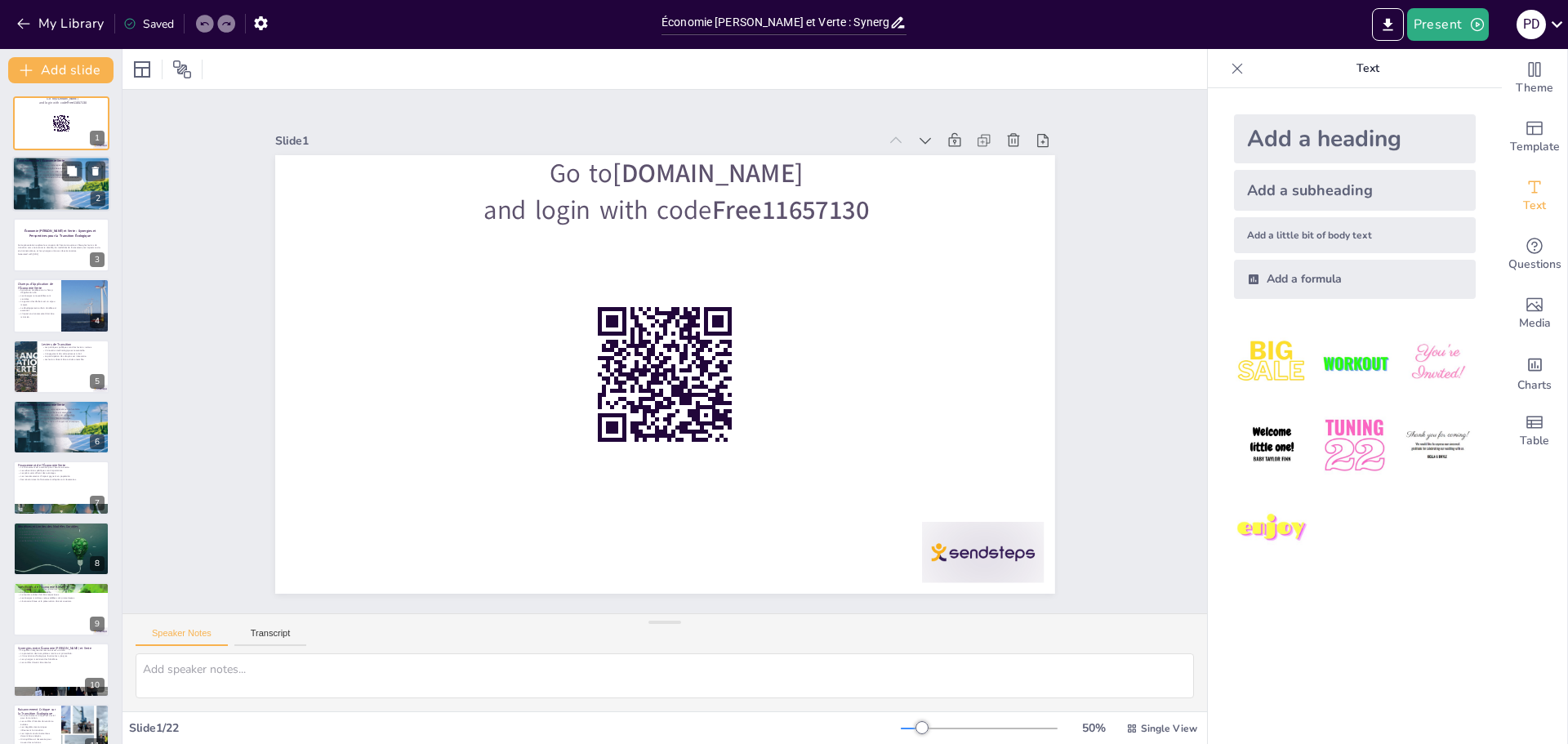
checkbox input "true"
click at [95, 195] on div "2" at bounding box center [98, 199] width 15 height 15
type textarea "La durabilité est un principe fondamental de l'économie verte. Elle vise à util…"
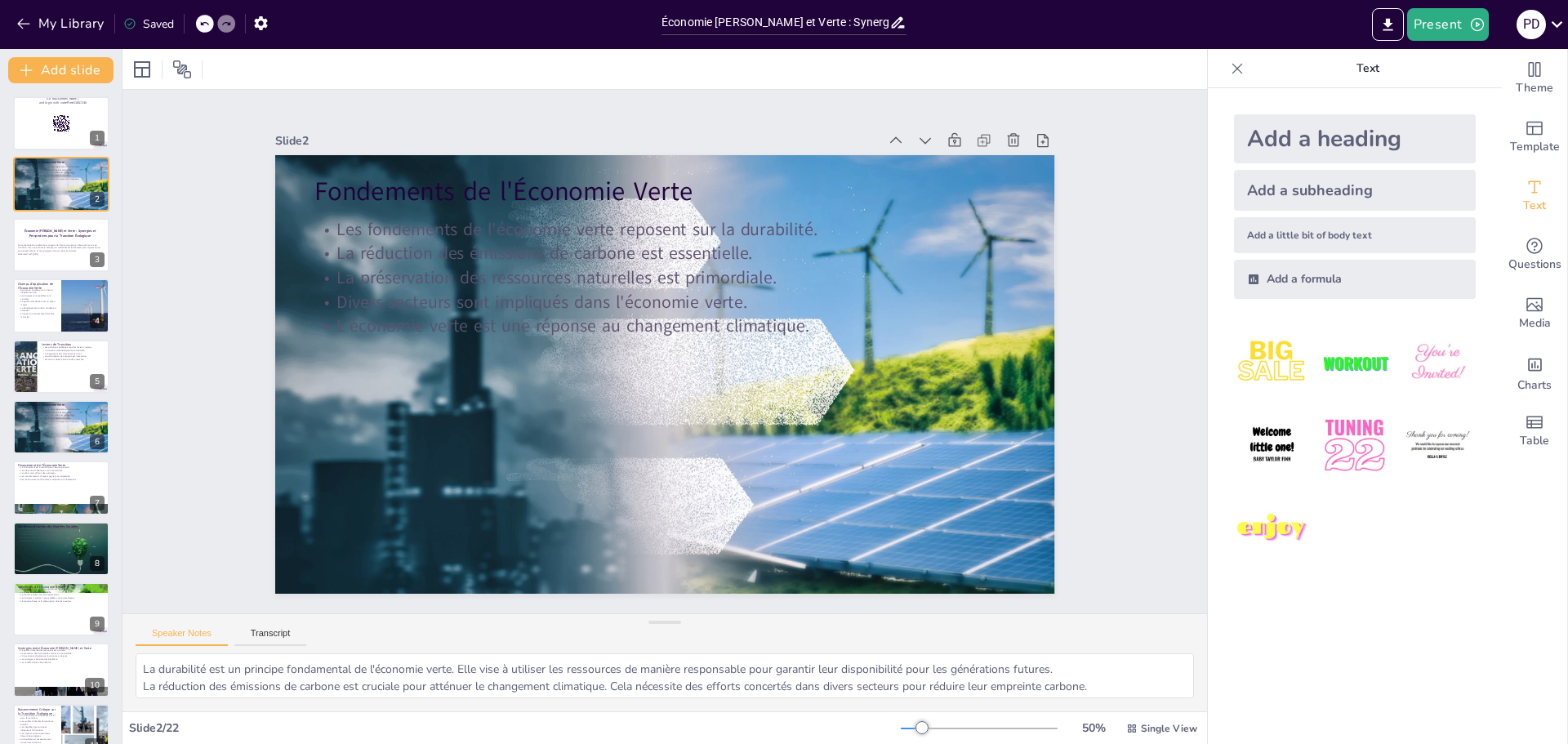
checkbox input "true"
click at [1396, 28] on icon "Export to PowerPoint" at bounding box center [1387, 24] width 17 height 17
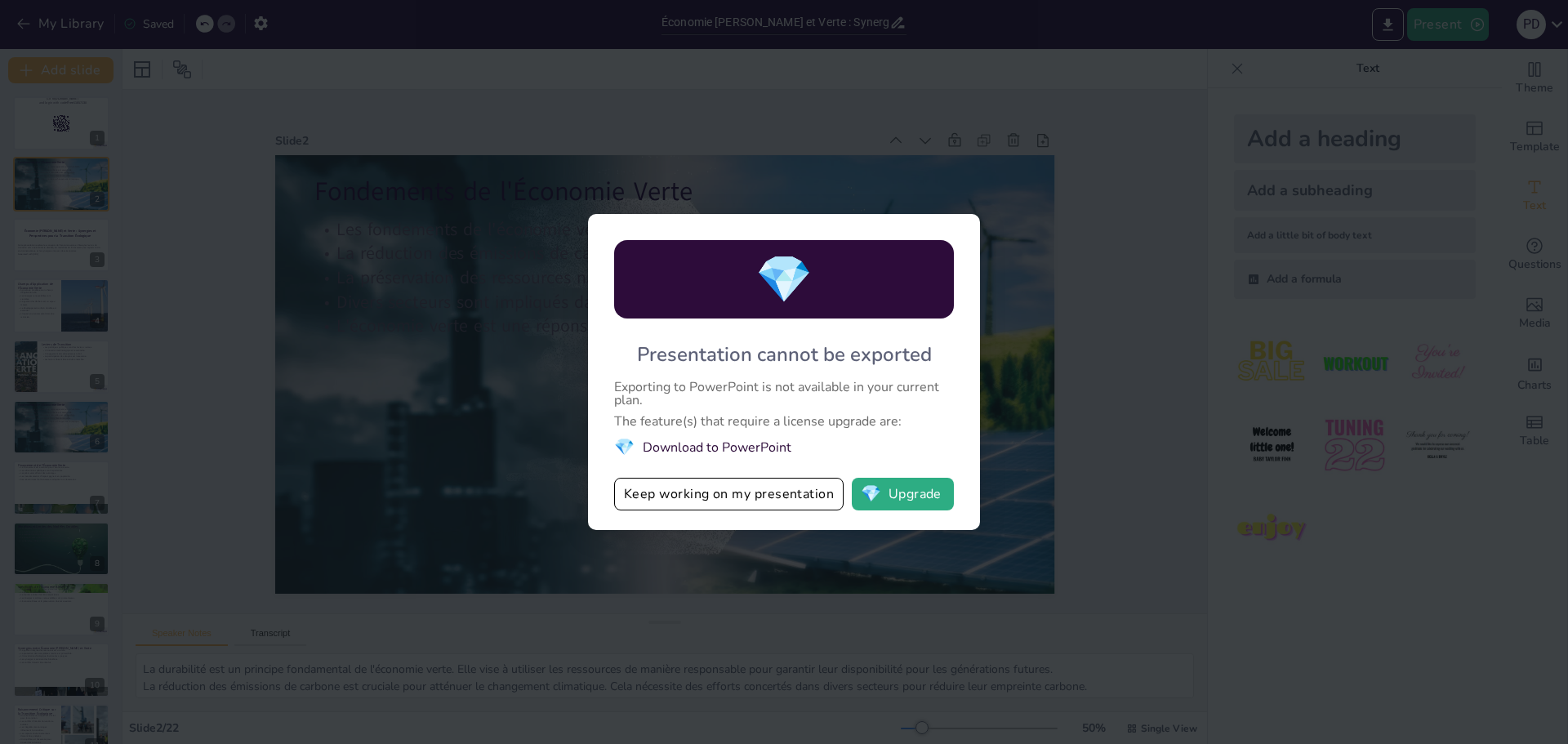
click at [1077, 227] on div "💎 Presentation cannot be exported Exporting to PowerPoint is not available in y…" at bounding box center [784, 372] width 1568 height 744
